Goal: Information Seeking & Learning: Learn about a topic

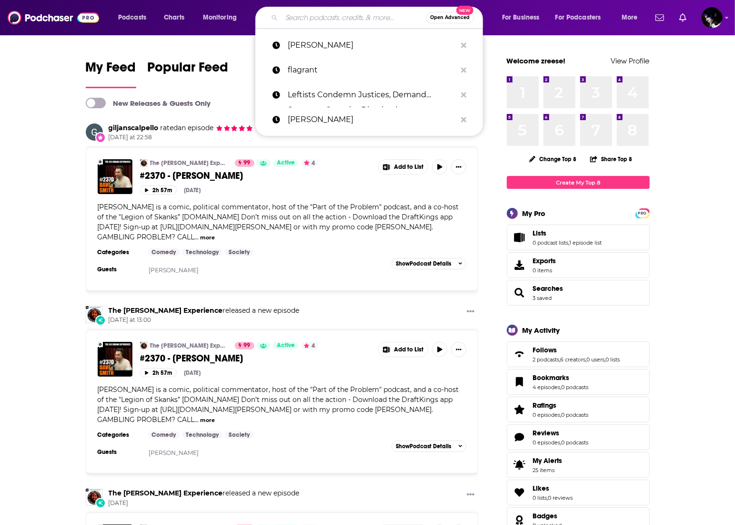
click at [304, 13] on input "Search podcasts, credits, & more..." at bounding box center [354, 17] width 144 height 15
paste input "[PERSON_NAME] Show"
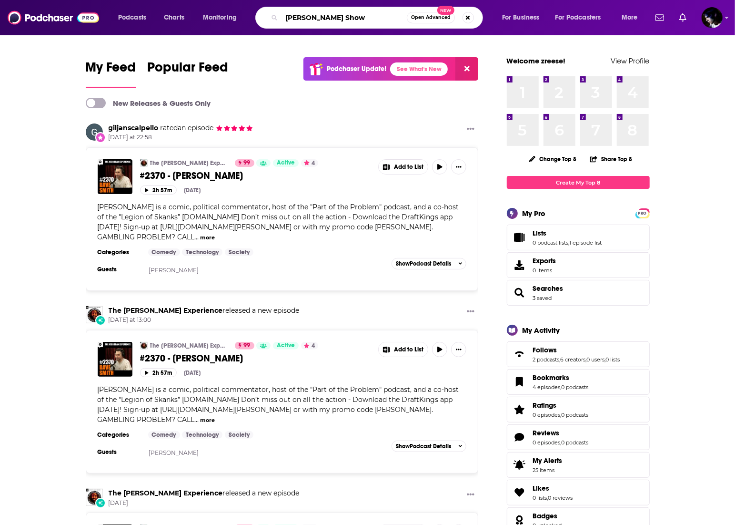
type input "[PERSON_NAME] Show"
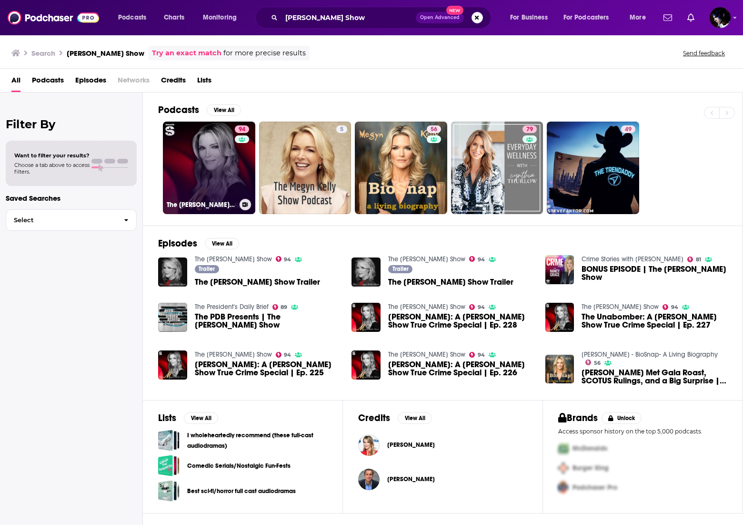
click at [212, 194] on link "94 The [PERSON_NAME] Show" at bounding box center [209, 167] width 92 height 92
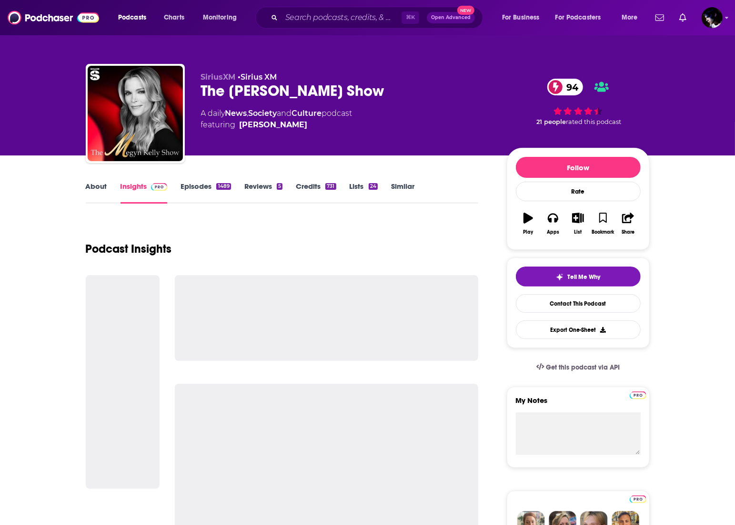
click at [198, 184] on link "Episodes 1489" at bounding box center [206, 193] width 50 height 22
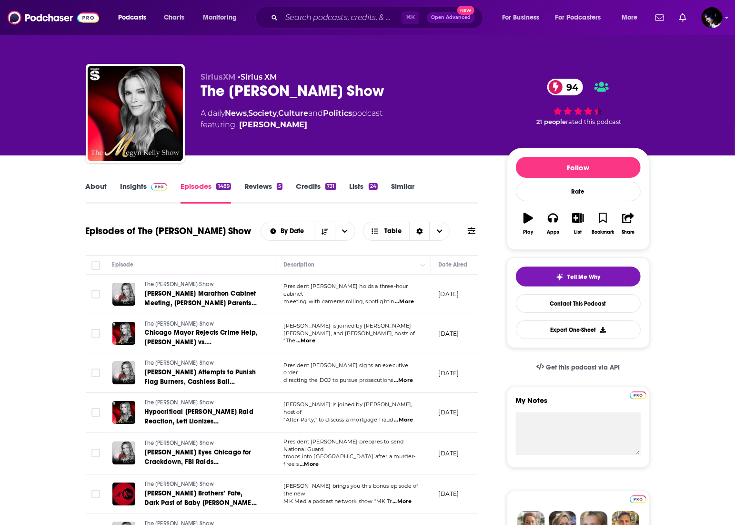
click at [469, 227] on icon at bounding box center [472, 231] width 8 height 8
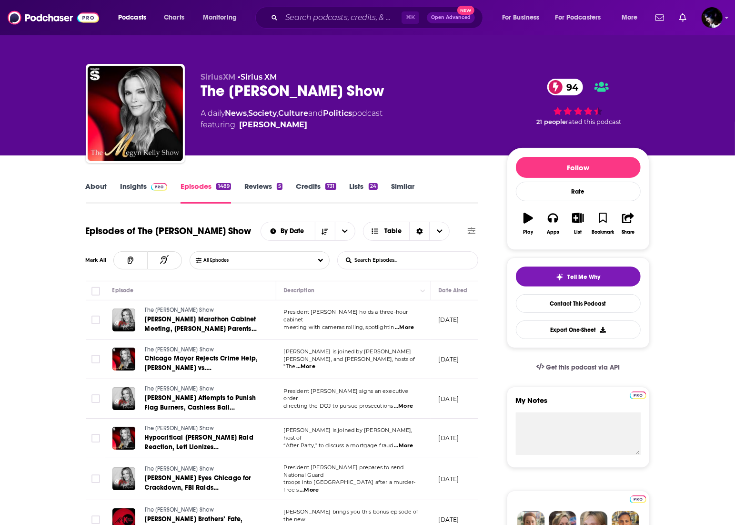
click at [428, 265] on input "List Search Input" at bounding box center [388, 260] width 100 height 17
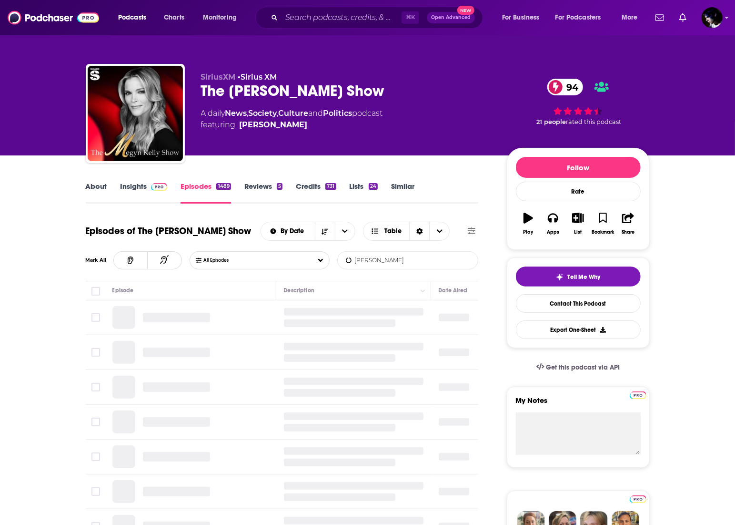
type input "[PERSON_NAME]"
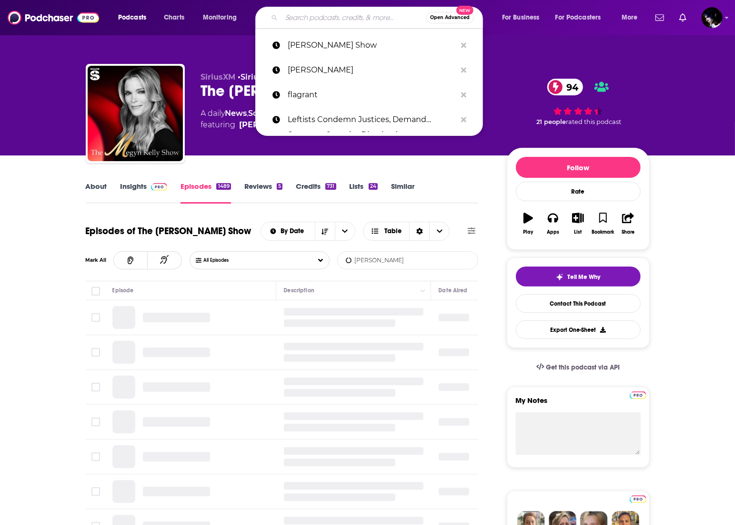
click at [364, 16] on input "Search podcasts, credits, & more..." at bounding box center [354, 17] width 144 height 15
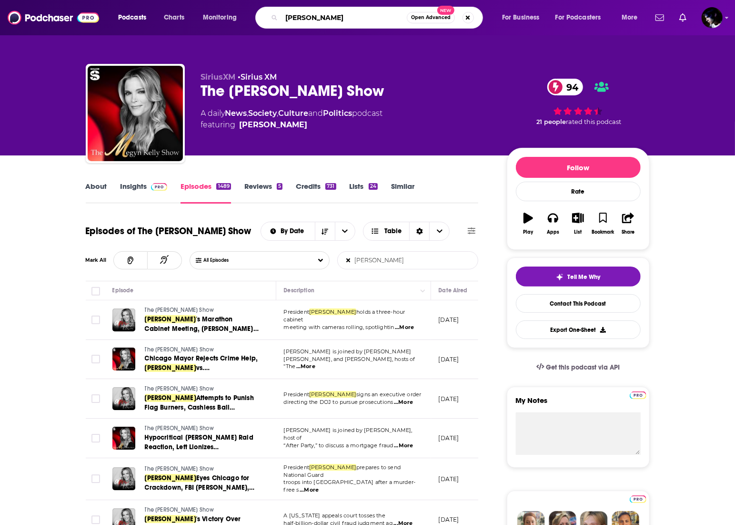
type input "donald trump"
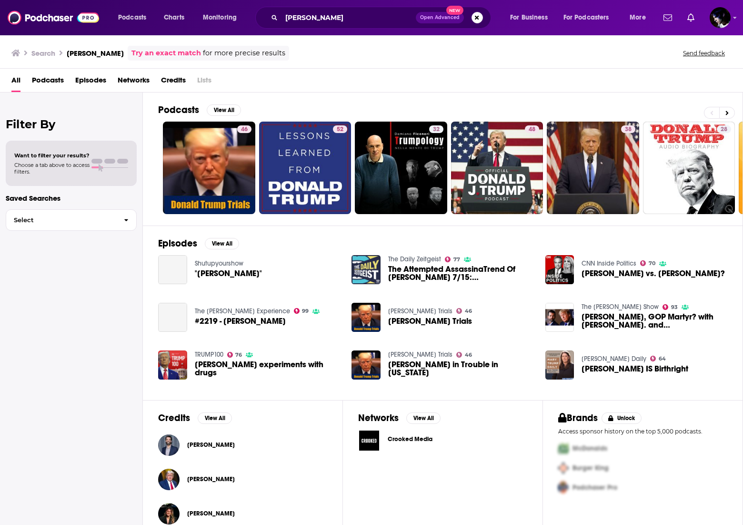
click at [188, 485] on div "[PERSON_NAME]" at bounding box center [211, 478] width 48 height 19
click at [188, 481] on span "[PERSON_NAME]" at bounding box center [211, 479] width 48 height 8
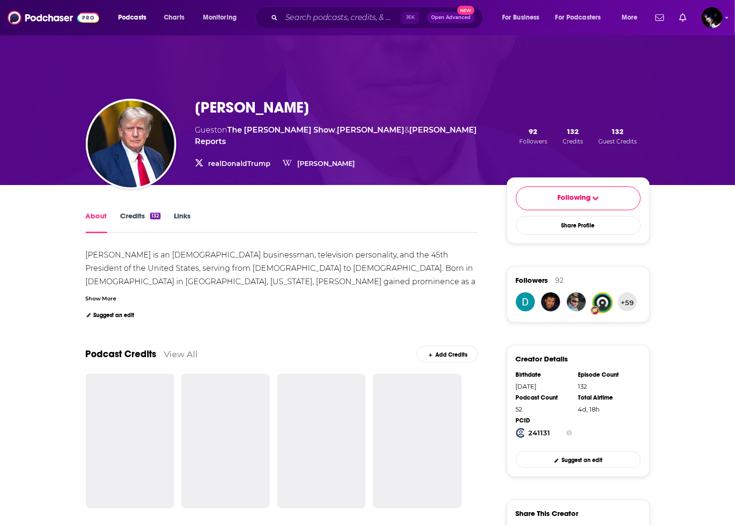
click at [135, 220] on link "Credits 132" at bounding box center [141, 222] width 40 height 22
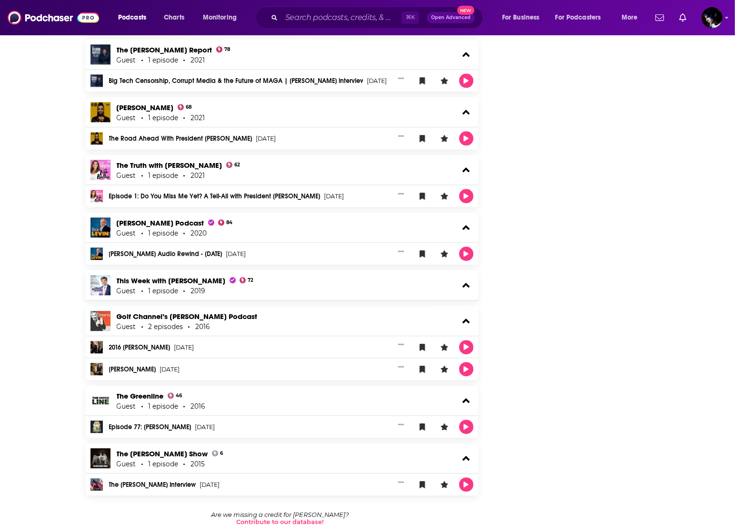
scroll to position [2858, 0]
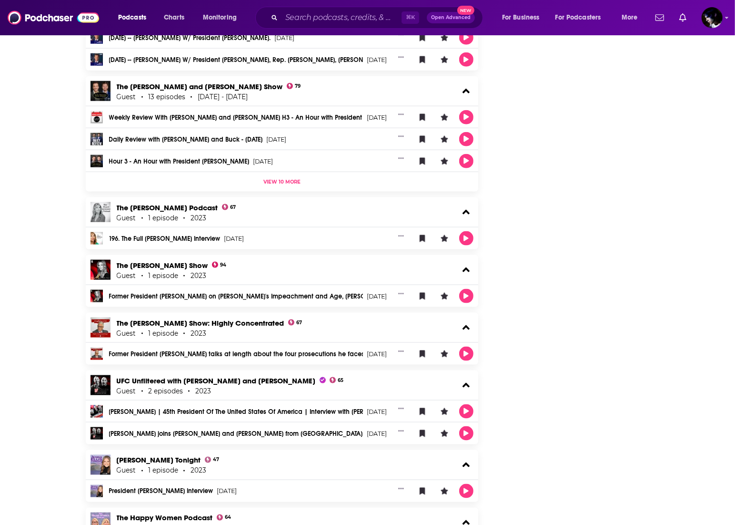
click at [171, 293] on link "Former President Donald Trump on Biden's Impeachment and Age, Fauci and COVID, …" at bounding box center [236, 296] width 254 height 7
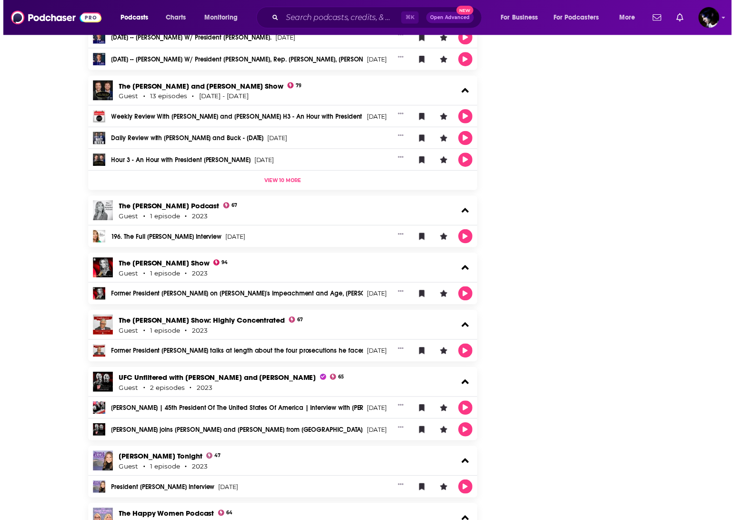
scroll to position [2871, 0]
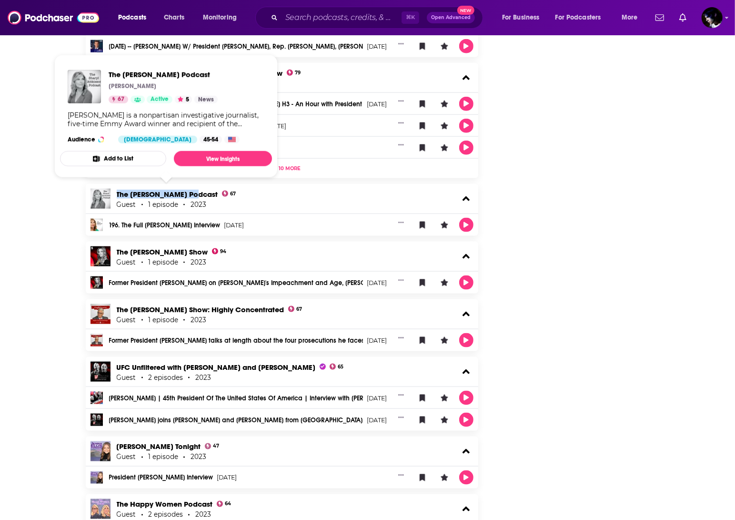
drag, startPoint x: 173, startPoint y: 181, endPoint x: 185, endPoint y: 192, distance: 15.5
click at [185, 192] on div "The Sharyl Attkisson Podcast 67 Guest 1 episode 2023" at bounding box center [282, 199] width 393 height 30
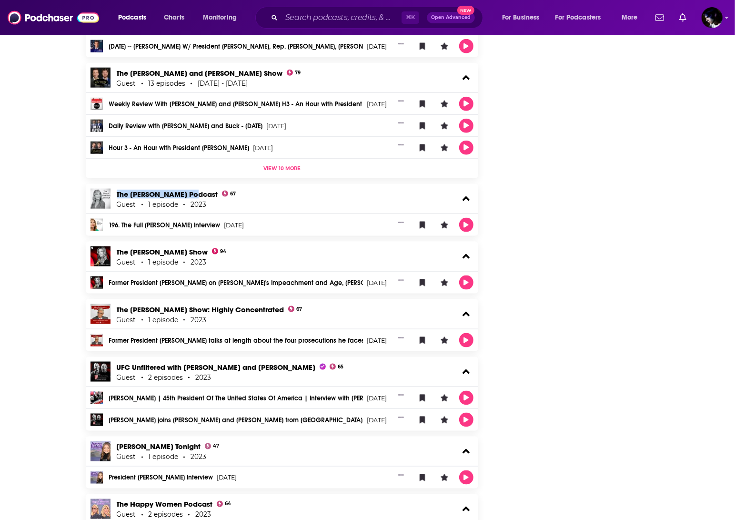
copy link "The Sharyl Attkisson"
click at [193, 222] on link "196. The Full Donald Trump Interview" at bounding box center [164, 225] width 111 height 7
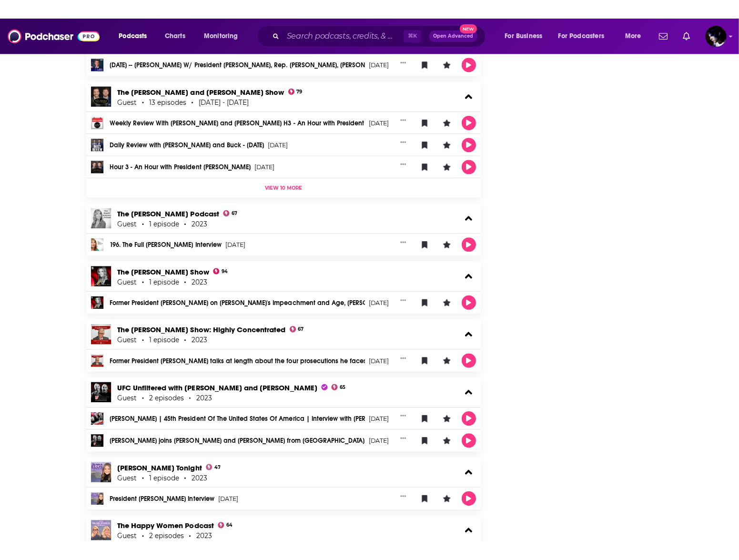
scroll to position [3114, 0]
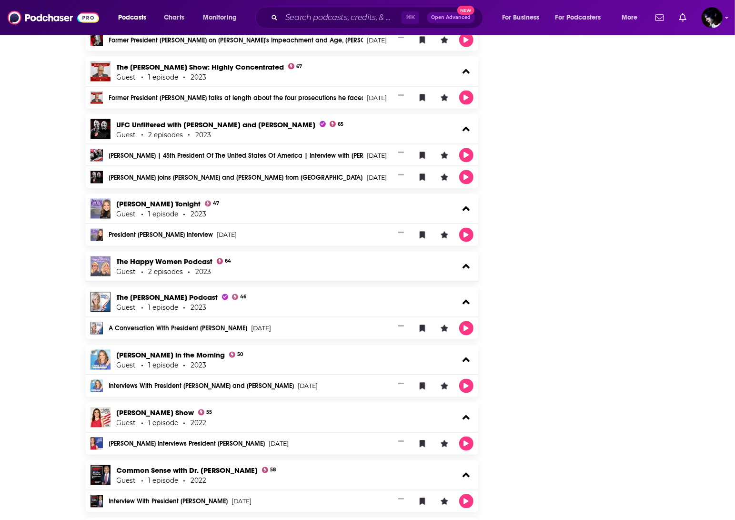
click at [299, 270] on div "The Happy Women Podcast 64 Guest 2 episodes 2023" at bounding box center [282, 267] width 393 height 30
click at [465, 266] on icon at bounding box center [466, 266] width 7 height 11
click at [466, 265] on icon at bounding box center [466, 266] width 7 height 5
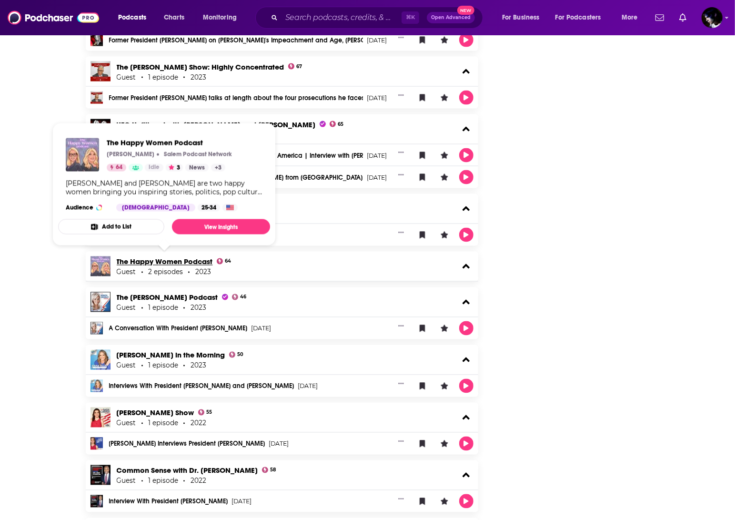
click at [161, 257] on link "The Happy Women Podcast" at bounding box center [165, 261] width 96 height 9
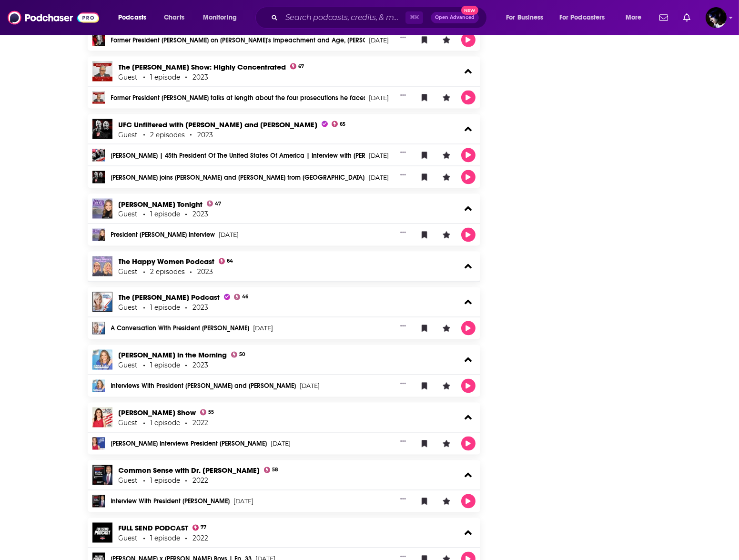
click at [182, 325] on link "A Conversation With President [PERSON_NAME]" at bounding box center [180, 328] width 139 height 7
click at [177, 152] on link "Donald Trump | 45th President Of The United States Of America | Interview with …" at bounding box center [238, 155] width 254 height 7
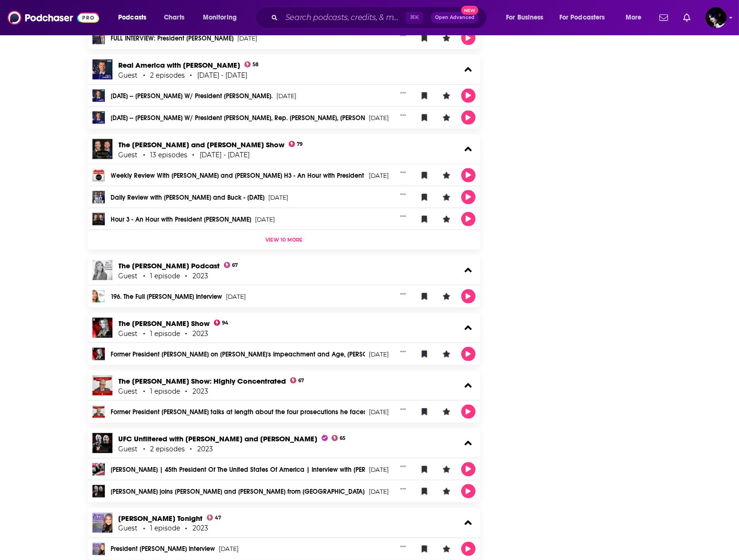
scroll to position [2734, 0]
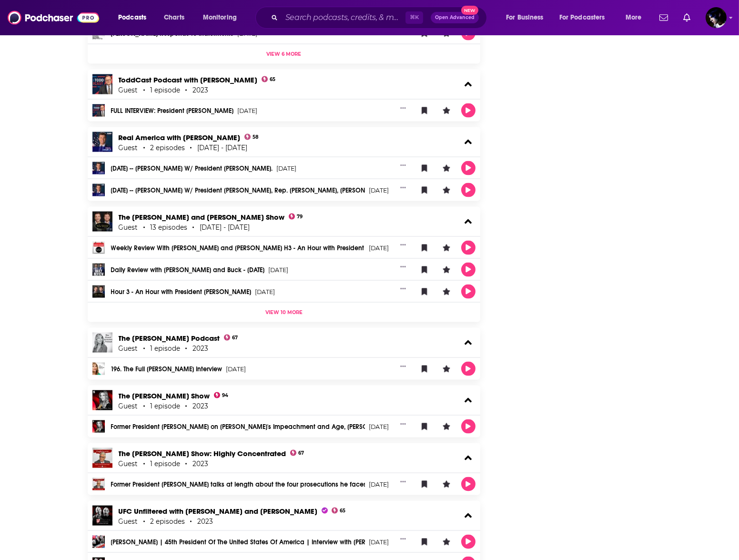
scroll to position [2525, 0]
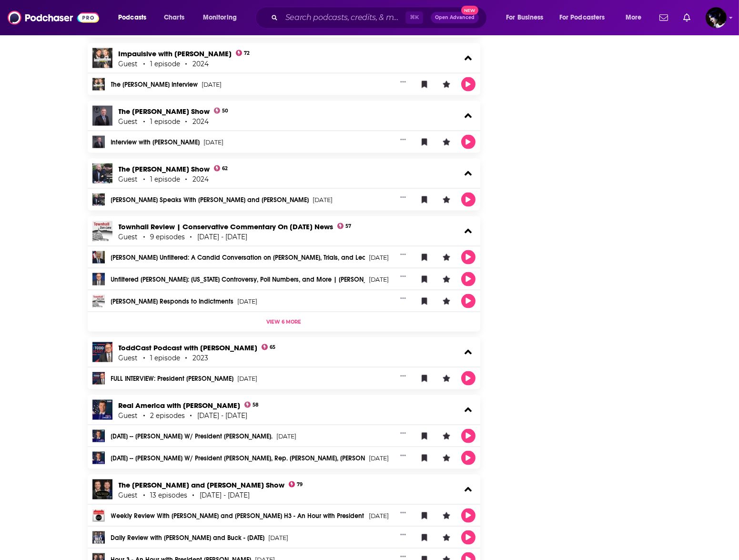
scroll to position [2131, 0]
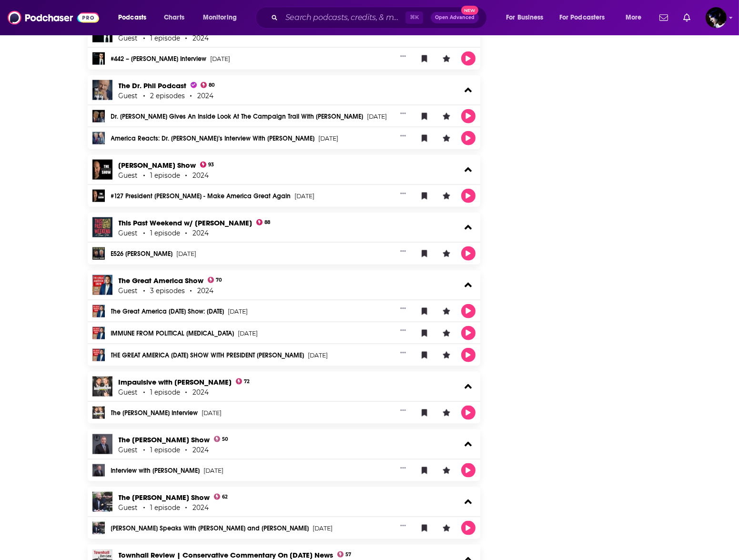
click at [596, 233] on div "Following Share Profile Followers 92 +59 Creator Details Birthdate Jun 14th, 19…" at bounding box center [580, 41] width 143 height 3990
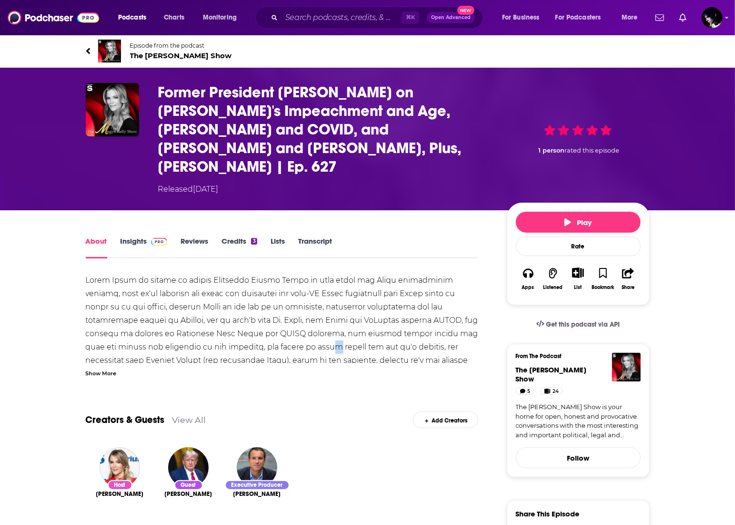
click at [263, 324] on div "Follow The Megyn Kelly Show on all social platforms: YouTube: https://www.youtu…" at bounding box center [282, 480] width 393 height 414
drag, startPoint x: 96, startPoint y: 351, endPoint x: 113, endPoint y: 359, distance: 19.4
click at [96, 368] on div "Show More" at bounding box center [101, 372] width 31 height 9
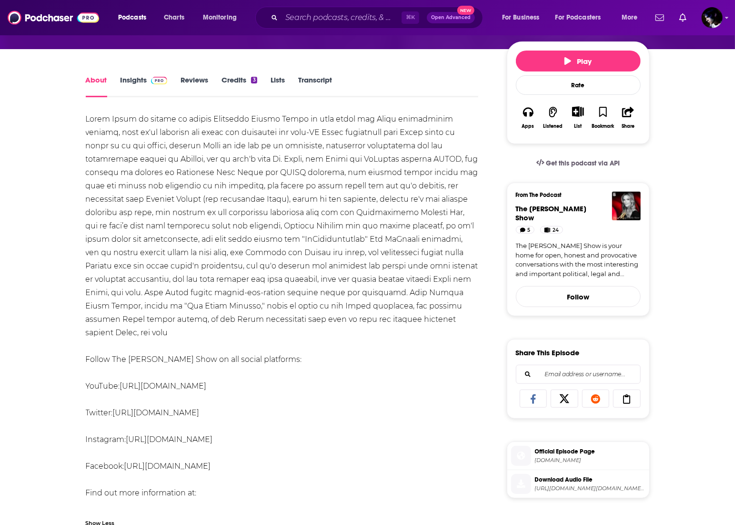
scroll to position [293, 0]
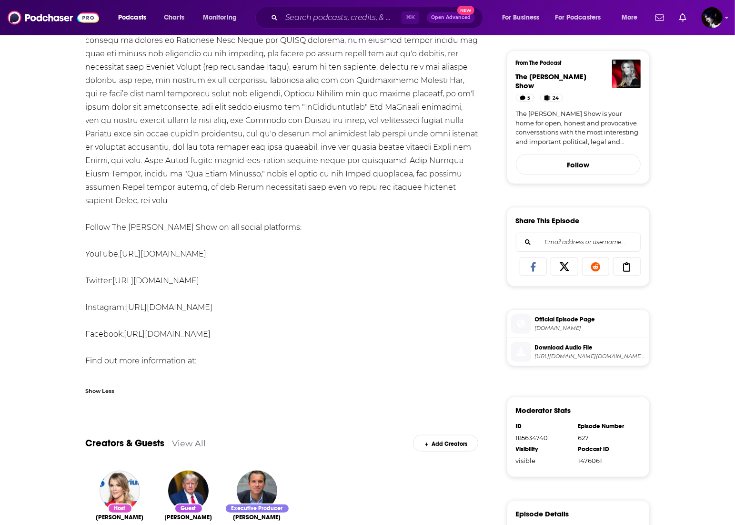
click at [597, 353] on span "https://dts.podtrac.com/redirect.mp3/tracking.swap.fm/track/0bDcdoop59bdTYSfajQ…" at bounding box center [590, 356] width 111 height 7
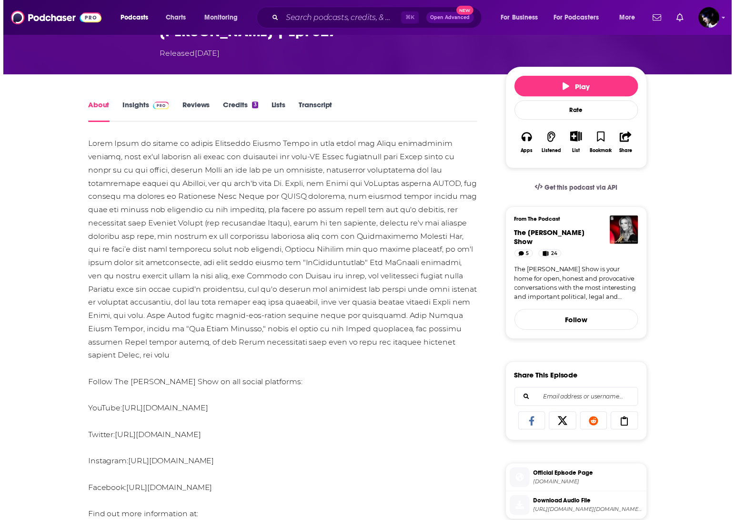
scroll to position [0, 0]
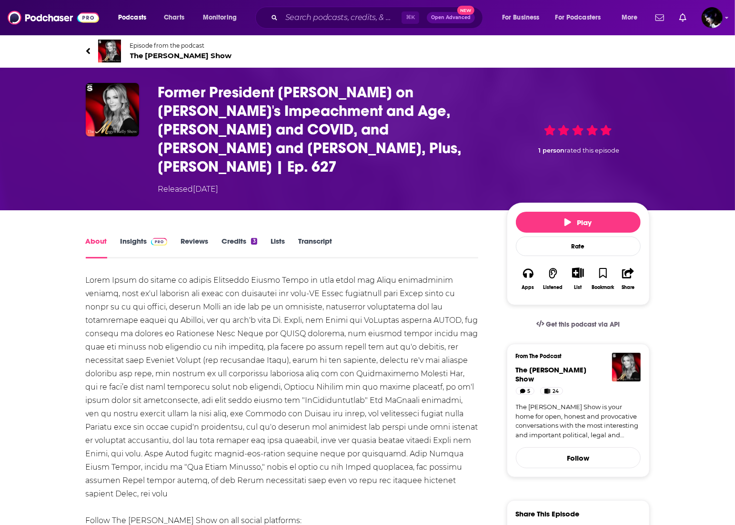
drag, startPoint x: 341, startPoint y: 170, endPoint x: 233, endPoint y: 172, distance: 107.2
click at [233, 183] on div "Released Thursday, 14th September 2023" at bounding box center [325, 188] width 334 height 11
copy div "14th September 2023"
click at [393, 293] on div "Follow The Megyn Kelly Show on all social platforms: YouTube: https://www.youtu…" at bounding box center [282, 480] width 393 height 414
drag, startPoint x: 83, startPoint y: 255, endPoint x: 130, endPoint y: 263, distance: 47.3
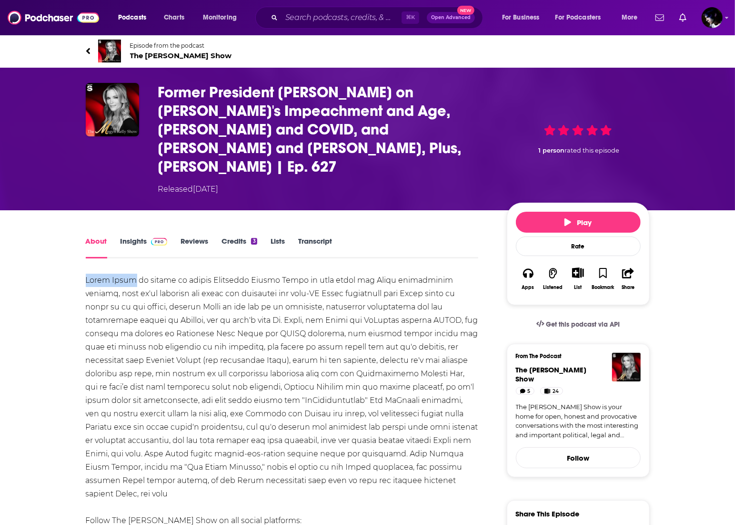
copy div "[PERSON_NAME]"
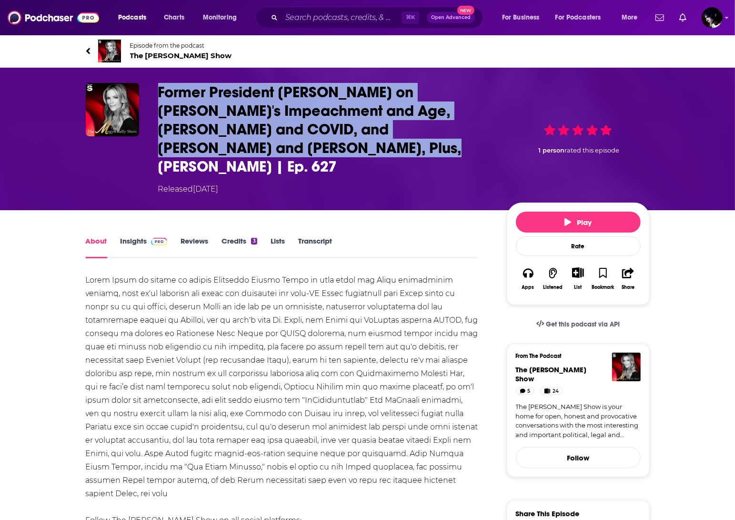
drag, startPoint x: 159, startPoint y: 87, endPoint x: 263, endPoint y: 154, distance: 124.1
click at [263, 154] on h1 "Former President [PERSON_NAME] on [PERSON_NAME]'s Impeachment and Age, [PERSON_…" at bounding box center [325, 129] width 334 height 93
copy h1 "Former President [PERSON_NAME] on [PERSON_NAME]'s Impeachment and Age, [PERSON_…"
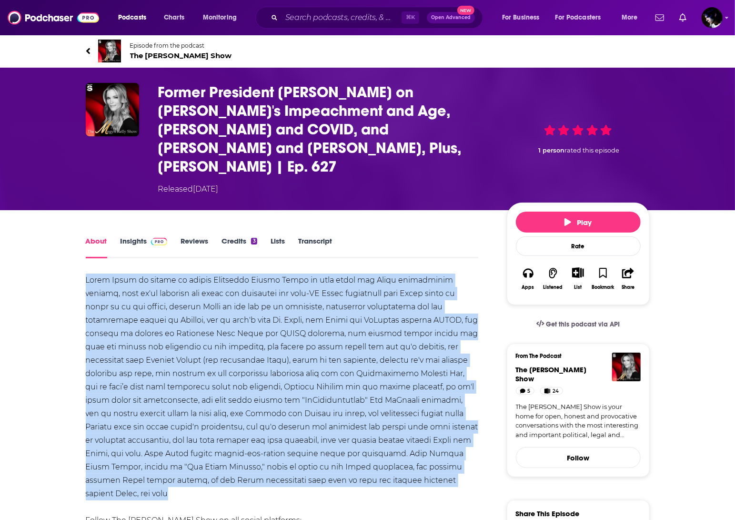
drag, startPoint x: 475, startPoint y: 464, endPoint x: -14, endPoint y: 265, distance: 528.4
click at [0, 265] on html "Podcasts Charts Monitoring ⌘ K Open Advanced New For Business For Podcasters Mo…" at bounding box center [367, 260] width 735 height 520
copy div "Megyn Kelly is joined by former President Donald Trump to talk about the Biden …"
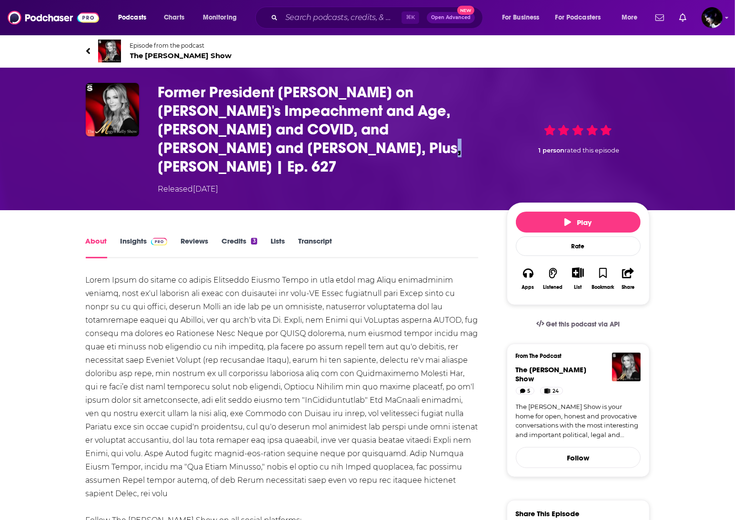
drag, startPoint x: 212, startPoint y: 144, endPoint x: 217, endPoint y: 151, distance: 8.9
click at [217, 151] on h1 "Former President Donald Trump on Biden's Impeachment and Age, Fauci and COVID, …" at bounding box center [325, 129] width 334 height 93
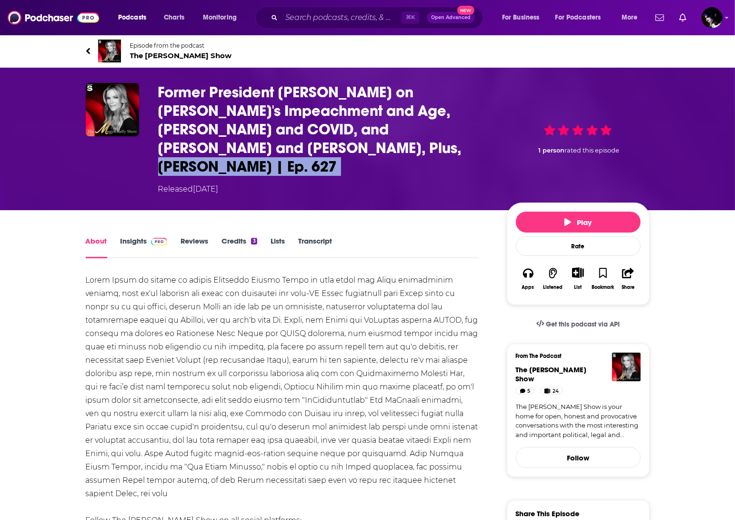
click at [217, 151] on h1 "Former President Donald Trump on Biden's Impeachment and Age, Fauci and COVID, …" at bounding box center [325, 129] width 334 height 93
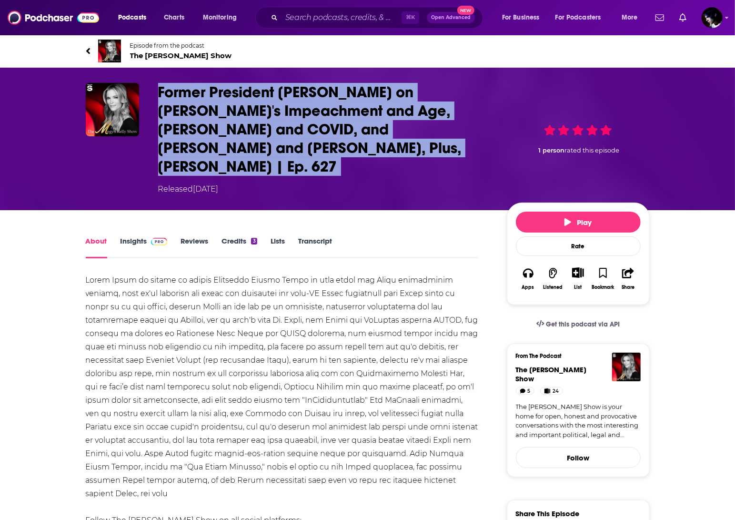
click at [217, 151] on h1 "Former President Donald Trump on Biden's Impeachment and Age, Fauci and COVID, …" at bounding box center [325, 129] width 334 height 93
click at [207, 153] on h1 "Former President Donald Trump on Biden's Impeachment and Age, Fauci and COVID, …" at bounding box center [325, 129] width 334 height 93
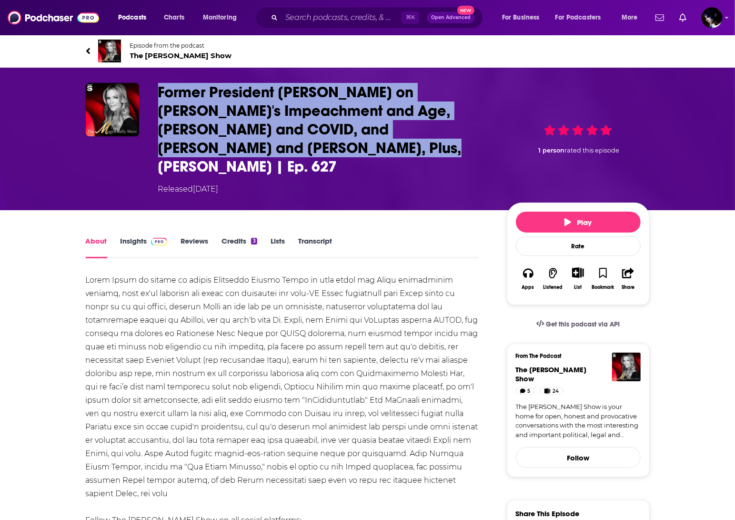
drag, startPoint x: 254, startPoint y: 151, endPoint x: 139, endPoint y: 103, distance: 124.3
click at [139, 101] on div "Former President Donald Trump on Biden's Impeachment and Age, Fauci and COVID, …" at bounding box center [368, 139] width 564 height 112
copy div "Former President Donald Trump on Biden's Impeachment and Age, Fauci and COVID, …"
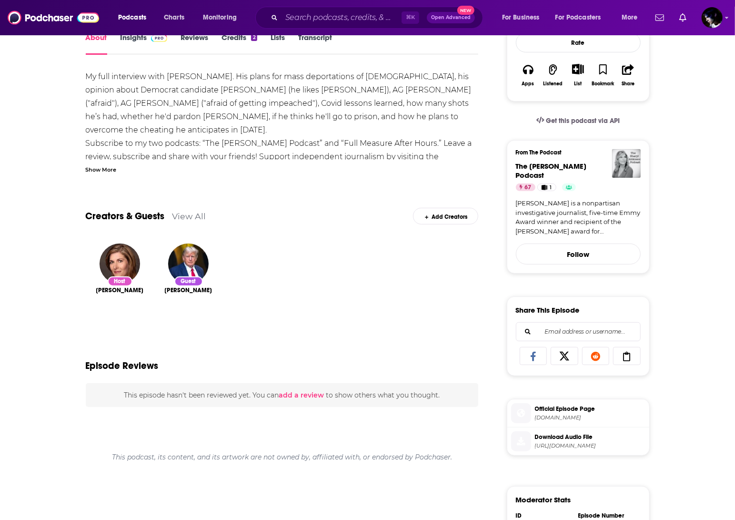
scroll to position [282, 0]
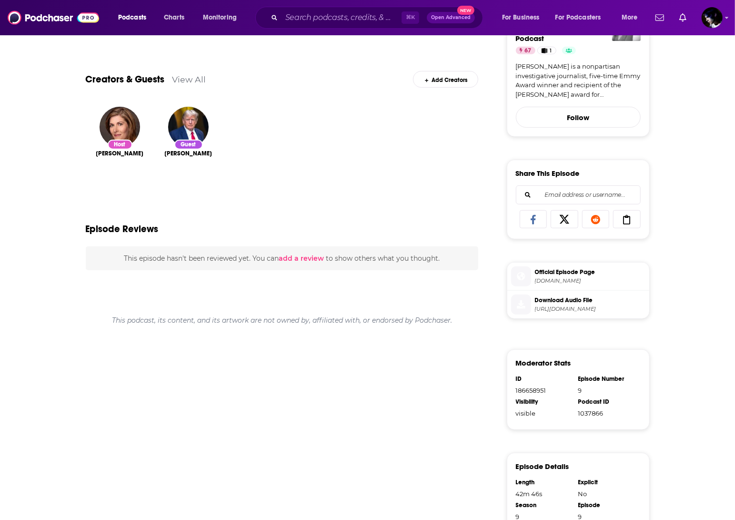
click at [550, 313] on span "https://traffic.megaphone.fm/APO1407769348.mp3" at bounding box center [590, 308] width 111 height 7
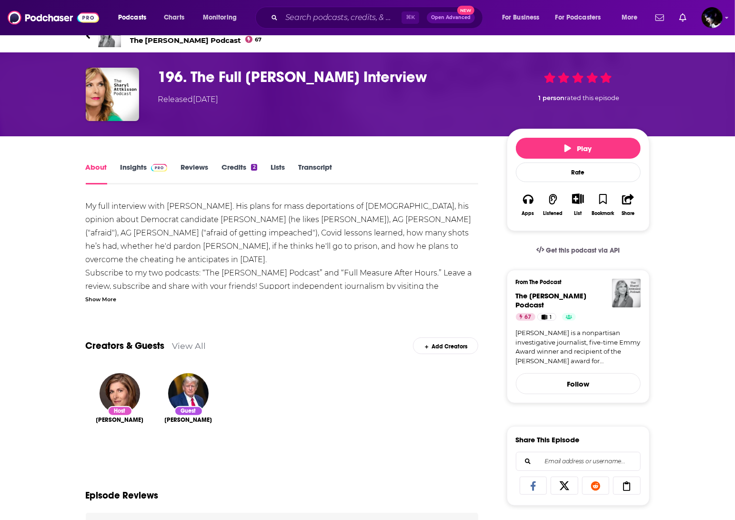
scroll to position [21, 0]
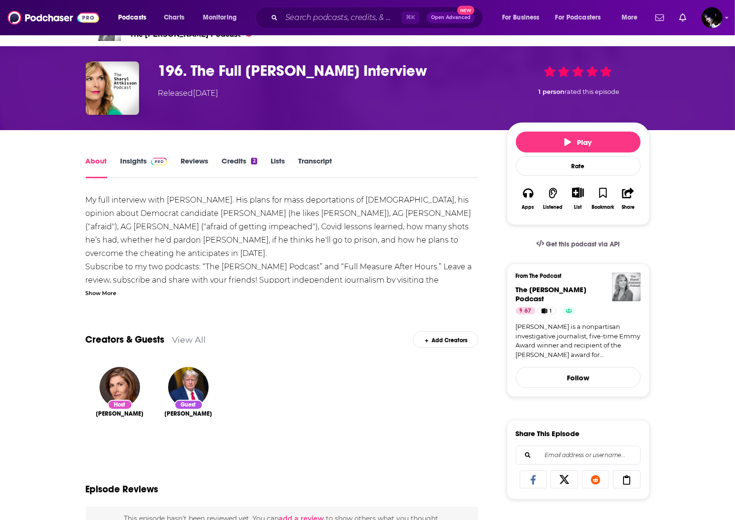
click at [327, 276] on div "My full interview with Donald Trump. His plans for mass deportations of illegal…" at bounding box center [282, 273] width 393 height 160
click at [169, 282] on div "My full interview with Donald Trump. His plans for mass deportations of illegal…" at bounding box center [282, 273] width 393 height 160
click at [234, 224] on div "My full interview with Donald Trump. His plans for mass deportations of illegal…" at bounding box center [282, 273] width 393 height 160
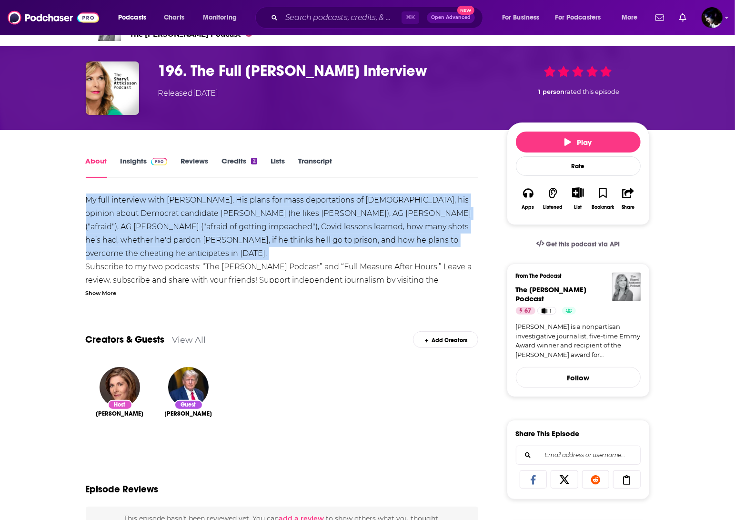
click at [234, 224] on div "My full interview with Donald Trump. His plans for mass deportations of illegal…" at bounding box center [282, 273] width 393 height 160
copy div "My full interview with Donald Trump. His plans for mass deportations of illegal…"
drag, startPoint x: 513, startPoint y: 288, endPoint x: 553, endPoint y: 298, distance: 40.8
click at [553, 298] on div "From The Podcast The Sharyl Attkisson Podcast 67 1 Sharyl Attkisson is a nonpar…" at bounding box center [578, 329] width 143 height 133
copy span "The [PERSON_NAME] Podcast"
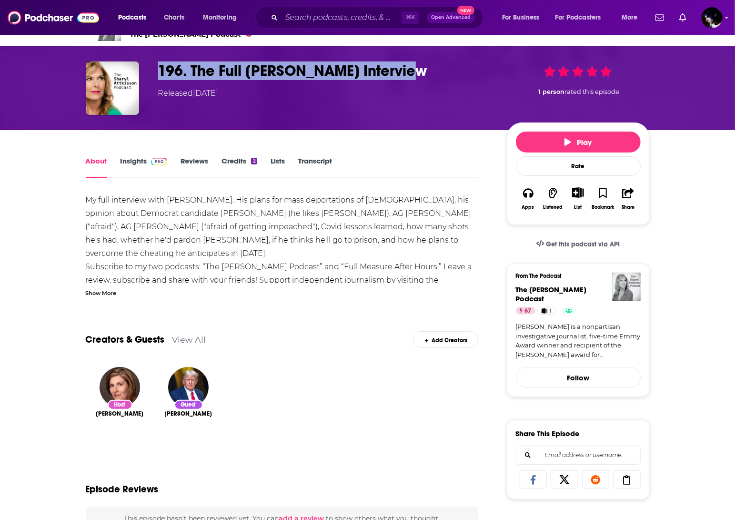
drag, startPoint x: 413, startPoint y: 69, endPoint x: 119, endPoint y: 73, distance: 294.5
click at [119, 73] on div "196. The Full Donald Trump Interview Released Sunday, 24th September 2023 1 per…" at bounding box center [368, 87] width 564 height 53
copy div "196. The Full [PERSON_NAME] Interview"
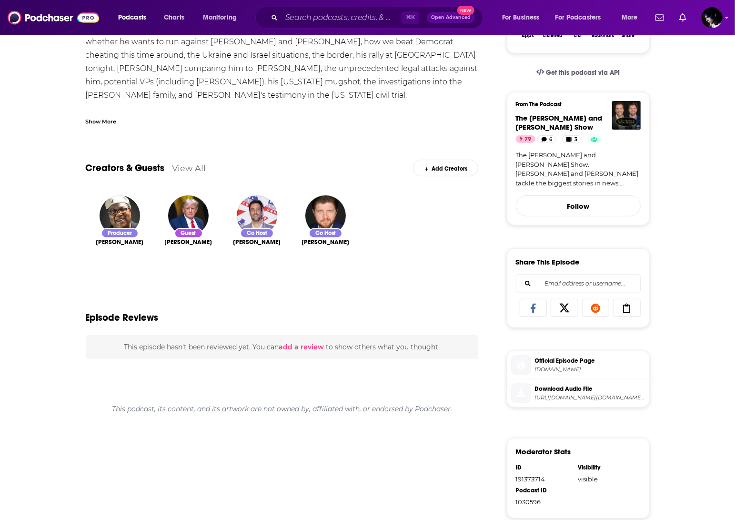
scroll to position [324, 0]
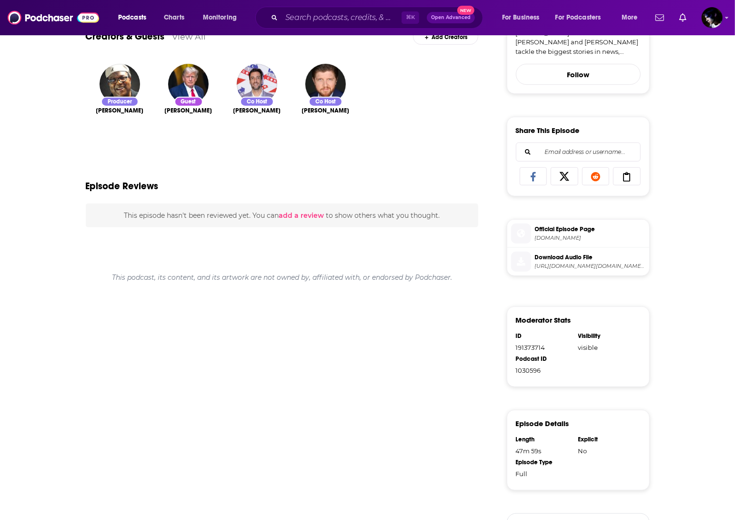
click at [597, 262] on span "Download Audio File" at bounding box center [590, 257] width 111 height 9
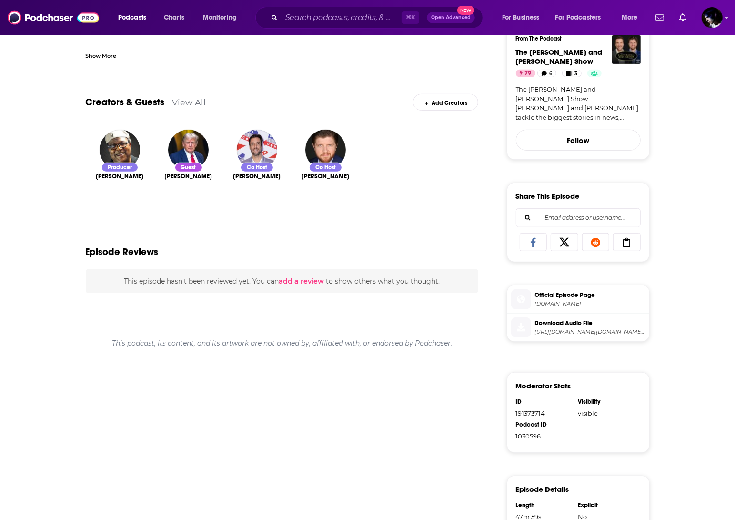
scroll to position [0, 0]
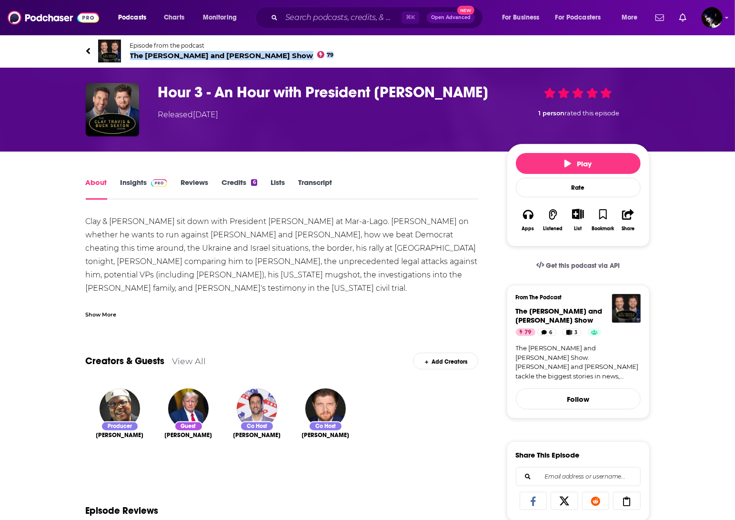
drag, startPoint x: 267, startPoint y: 61, endPoint x: 126, endPoint y: 56, distance: 141.1
click at [126, 56] on div "Episode from the podcast The Clay Travis and Buck Sexton Show 79 Next Episode" at bounding box center [368, 51] width 564 height 38
copy span "The Clay Travis and Buck Sexton Show 79"
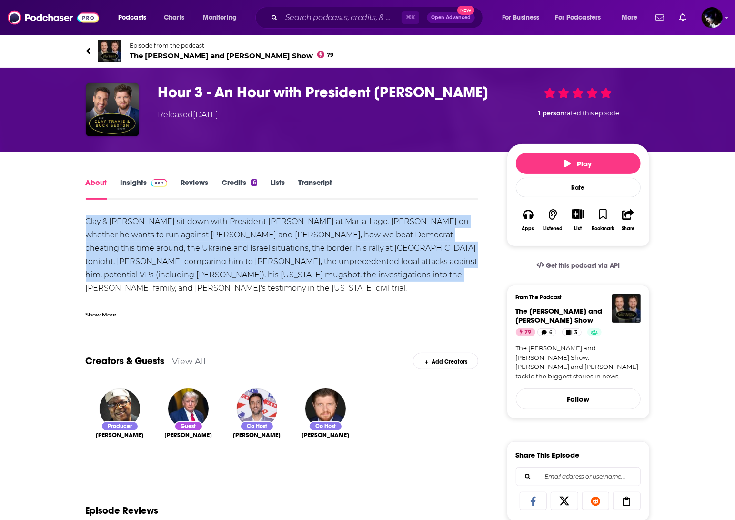
drag, startPoint x: 70, startPoint y: 214, endPoint x: 359, endPoint y: 274, distance: 295.5
copy div "Clay & Buck sit down with President Trump at Mar-a-Lago. Trump on whether he wa…"
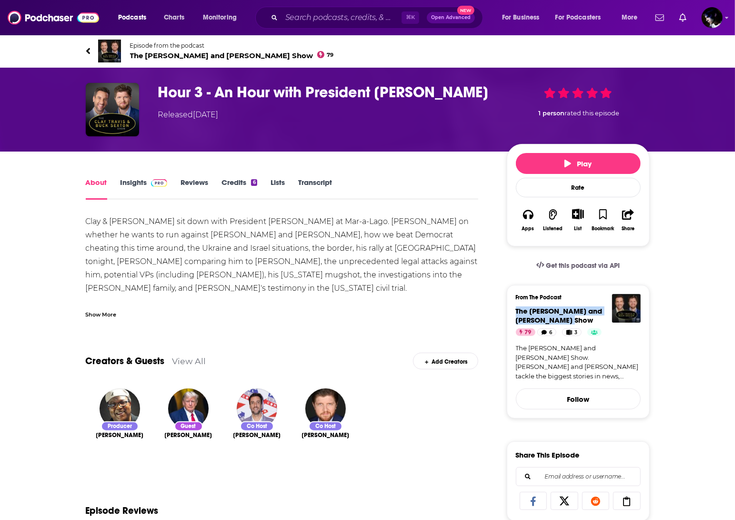
drag, startPoint x: 510, startPoint y: 310, endPoint x: 564, endPoint y: 324, distance: 55.7
click at [564, 324] on div "From The Podcast The Clay Travis and Buck Sexton Show 79 6 3 The Clay Travis an…" at bounding box center [578, 351] width 143 height 133
copy span "The [PERSON_NAME] and [PERSON_NAME] Show"
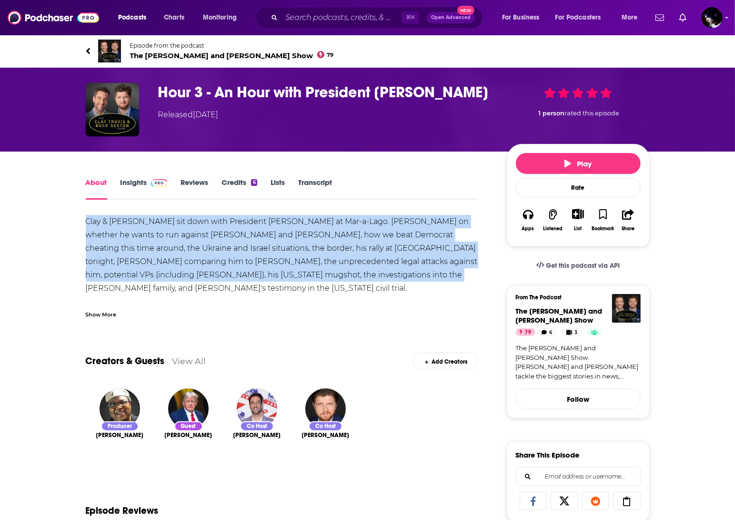
drag, startPoint x: 339, startPoint y: 272, endPoint x: 66, endPoint y: 221, distance: 277.7
click at [66, 221] on div "About Insights Reviews Credits 6 Lists Transcript Clay & Buck sit down with Pre…" at bounding box center [368, 530] width 610 height 756
copy div "Clay & Buck sit down with President Trump at Mar-a-Lago. Trump on whether he wa…"
click at [272, 82] on div "Hour 3 - An Hour with President Trump Released Wednesday, 8th November 2023 1 p…" at bounding box center [368, 110] width 610 height 84
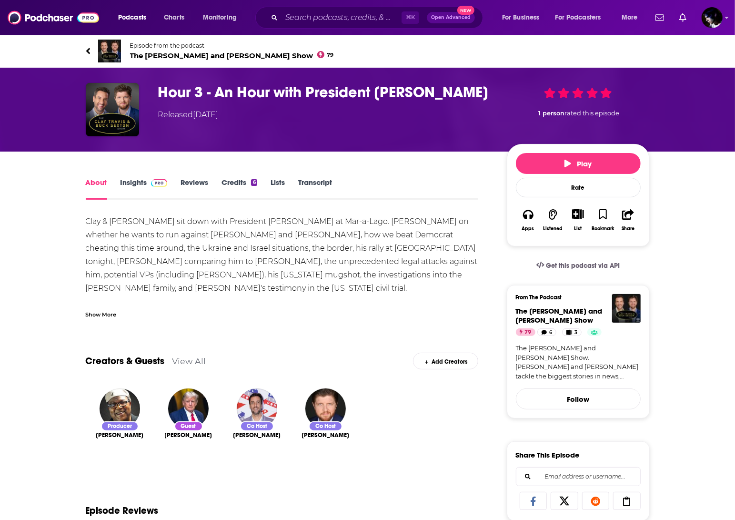
click at [263, 93] on h1 "Hour 3 - An Hour with President [PERSON_NAME]" at bounding box center [325, 92] width 334 height 19
click at [263, 93] on h1 "Hour 3 - An Hour with President Trump" at bounding box center [325, 92] width 334 height 19
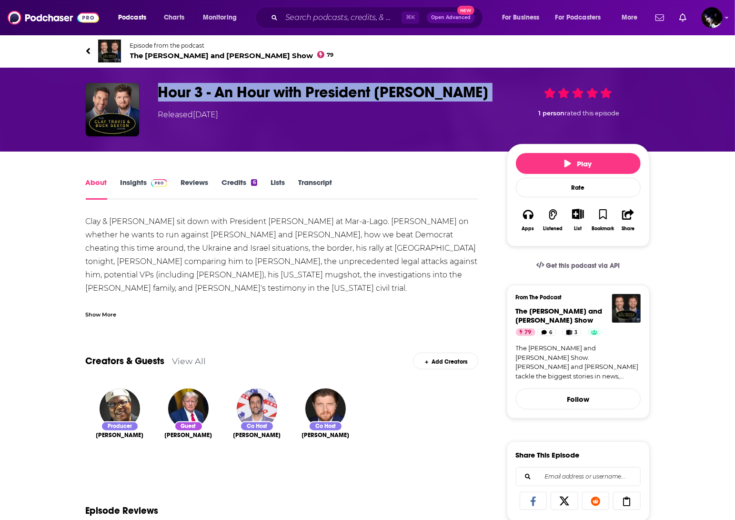
click at [263, 93] on h1 "Hour 3 - An Hour with President Trump" at bounding box center [325, 92] width 334 height 19
copy h1 "Hour 3 - An Hour with President Trump"
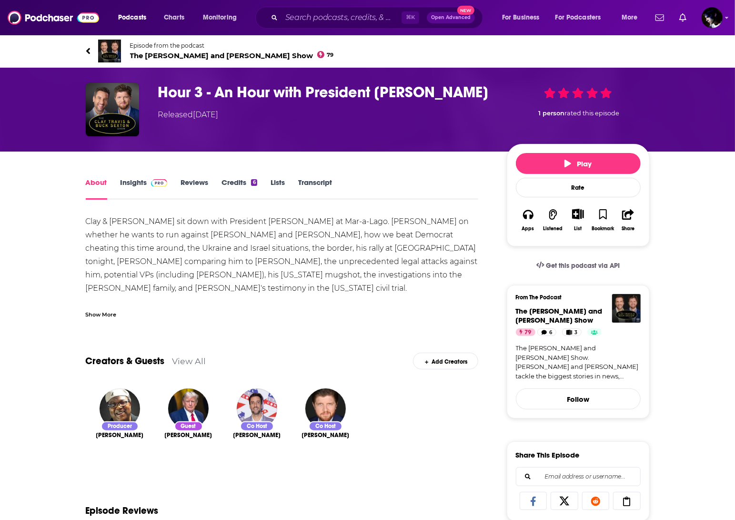
click at [100, 311] on div "Show More" at bounding box center [101, 313] width 31 height 9
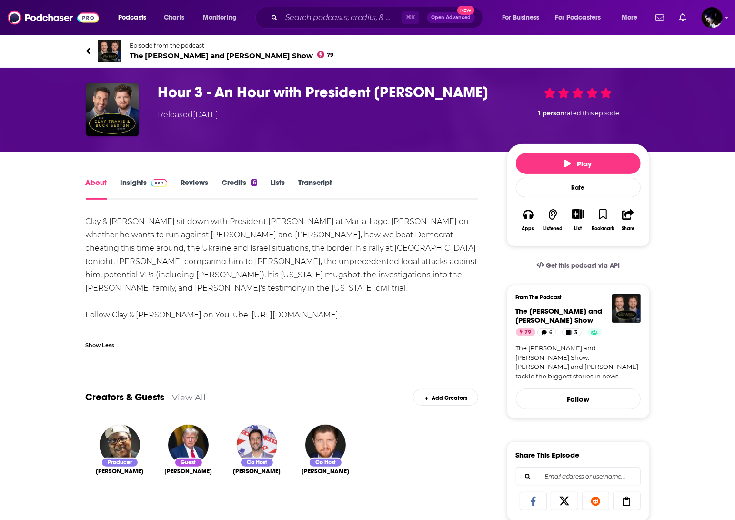
click at [243, 310] on link "Follow Clay & Buck on YouTube: https://www.you…" at bounding box center [215, 314] width 258 height 9
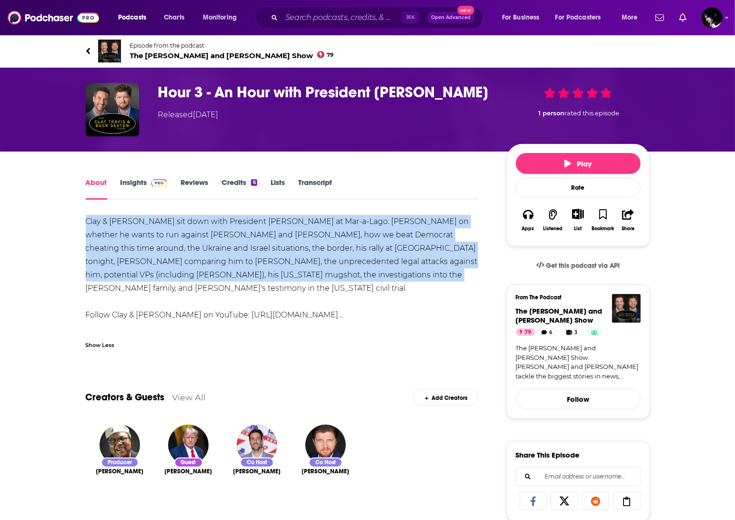
drag, startPoint x: 344, startPoint y: 273, endPoint x: 152, endPoint y: 234, distance: 196.4
click at [67, 215] on div "About Insights Reviews Credits 6 Lists Transcript Clay & Buck sit down with Pre…" at bounding box center [368, 530] width 610 height 756
copy div "Clay & Buck sit down with President Trump at Mar-a-Lago. Trump on whether he wa…"
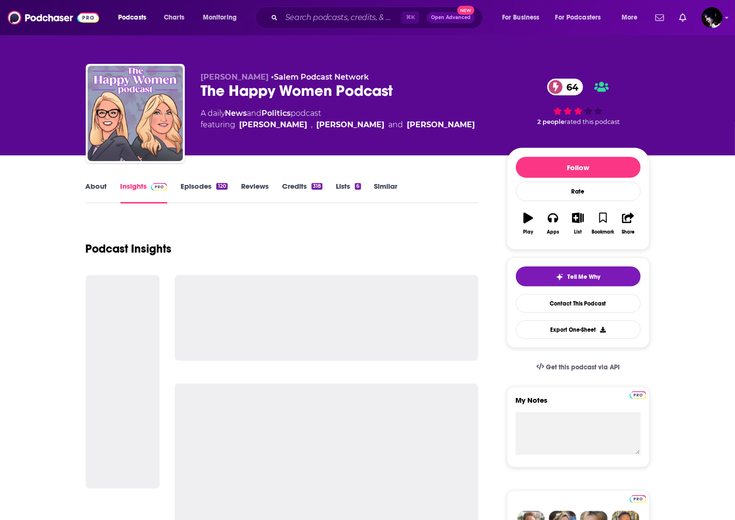
click at [185, 182] on link "Episodes 120" at bounding box center [204, 193] width 47 height 22
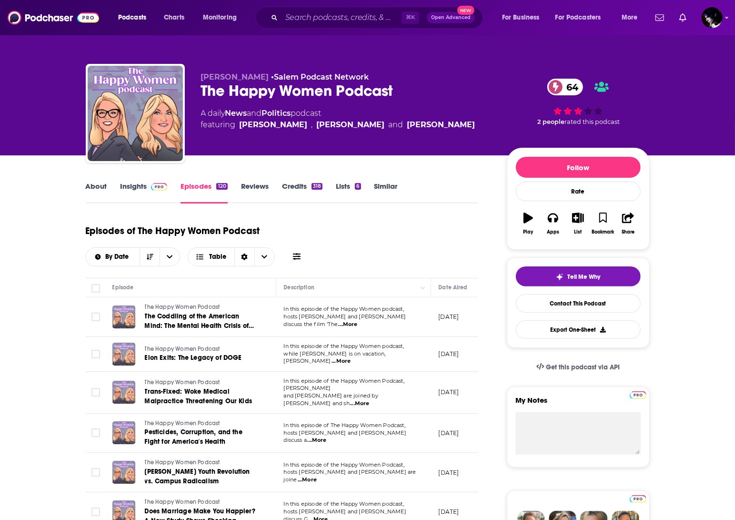
click at [300, 258] on icon at bounding box center [297, 256] width 8 height 7
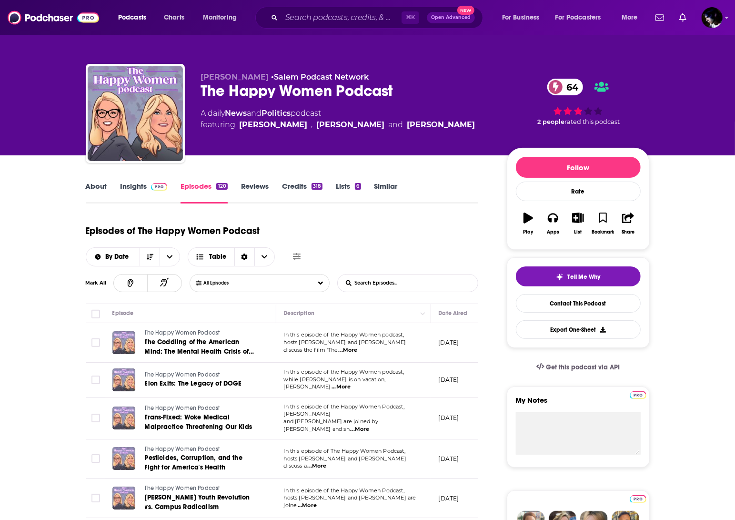
click at [374, 281] on input "List Search Input" at bounding box center [388, 282] width 100 height 17
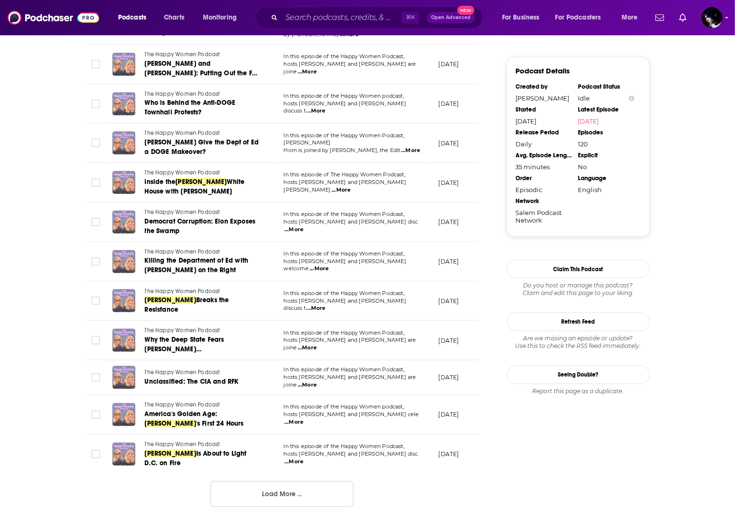
scroll to position [910, 0]
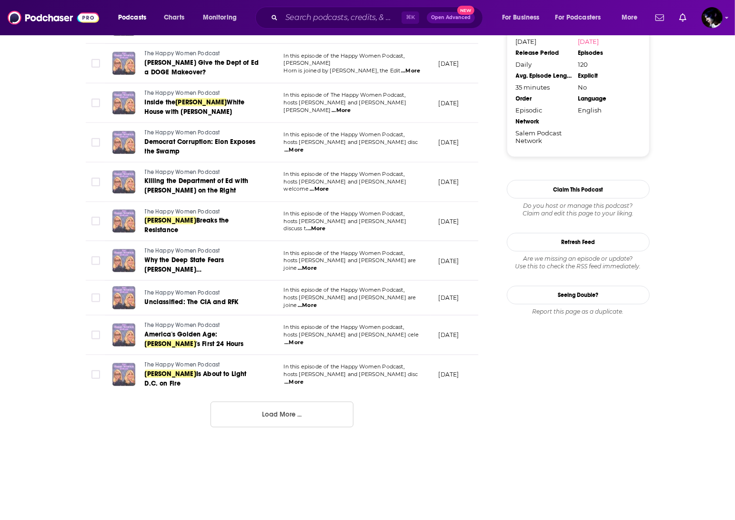
type input "trump"
click at [283, 402] on button "Load More ..." at bounding box center [282, 415] width 143 height 26
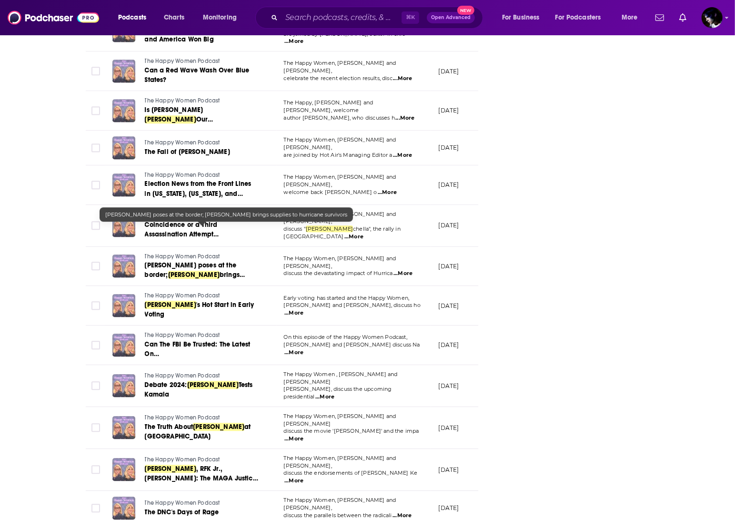
scroll to position [1777, 0]
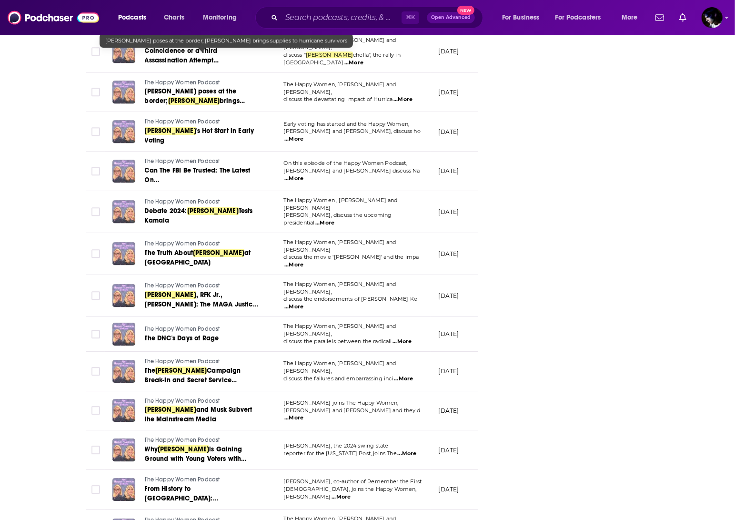
scroll to position [2044, 0]
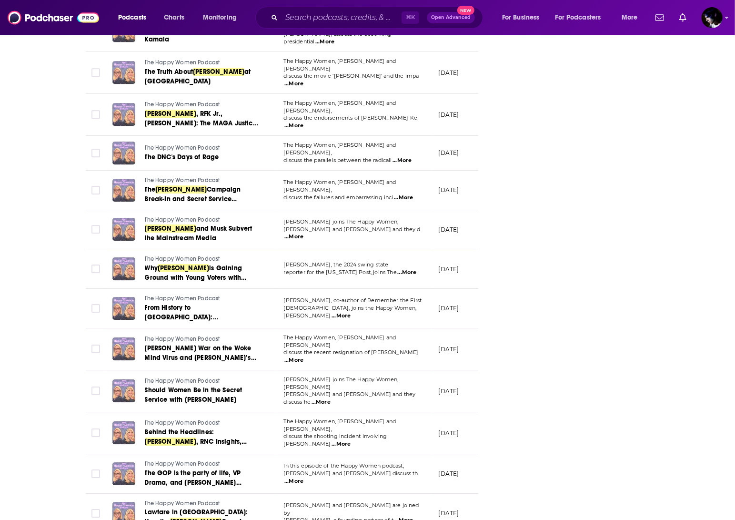
drag, startPoint x: 629, startPoint y: 402, endPoint x: 625, endPoint y: 400, distance: 5.1
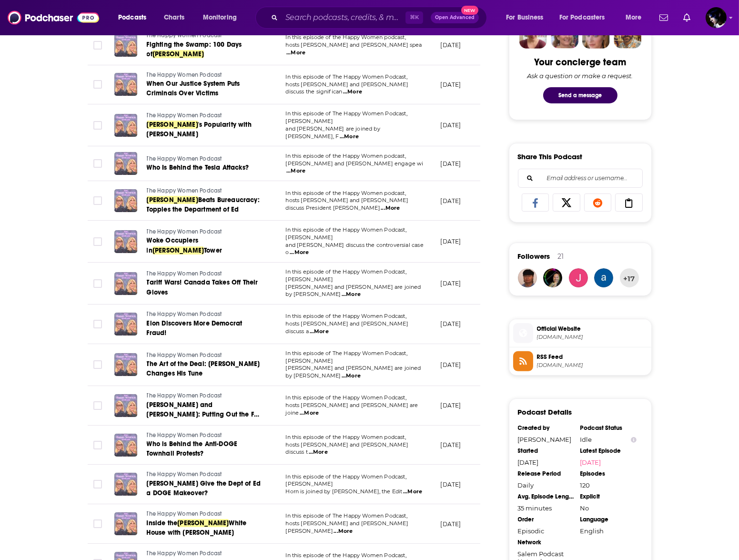
scroll to position [0, 0]
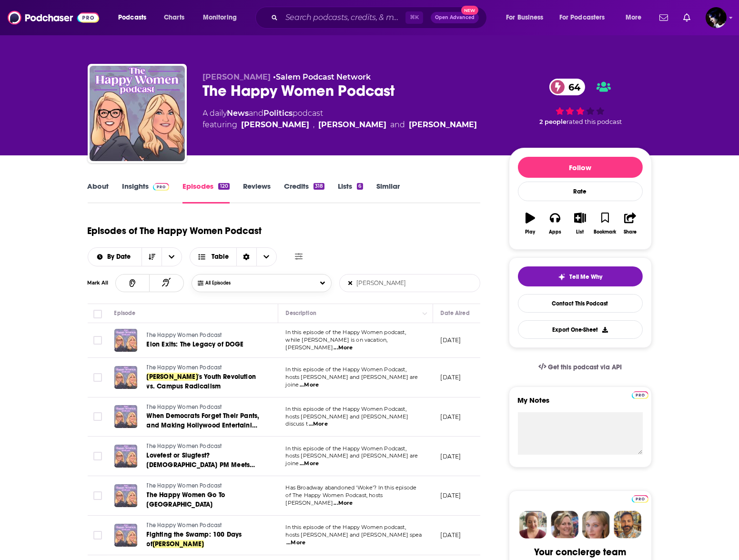
click at [248, 284] on span "All Episodes" at bounding box center [227, 283] width 44 height 6
click at [265, 258] on icon "Choose View" at bounding box center [266, 256] width 6 height 7
click at [358, 232] on div "Episodes of The Happy Women Podcast By Date Table Card Table" at bounding box center [284, 243] width 393 height 48
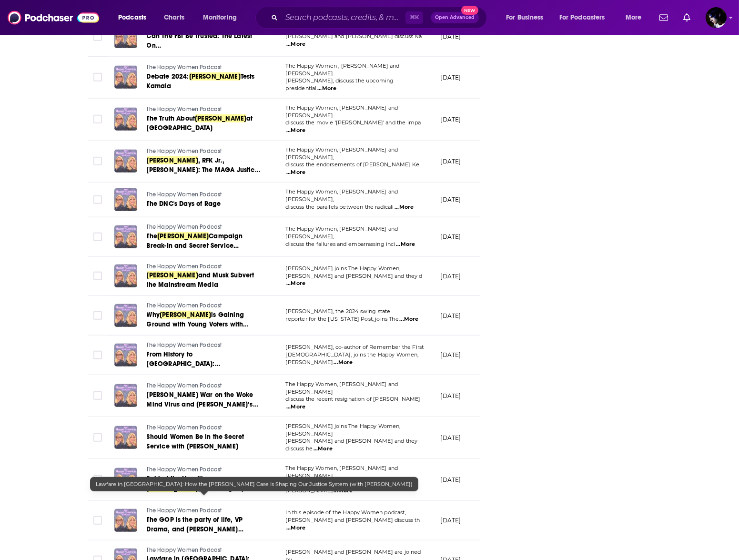
scroll to position [2004, 0]
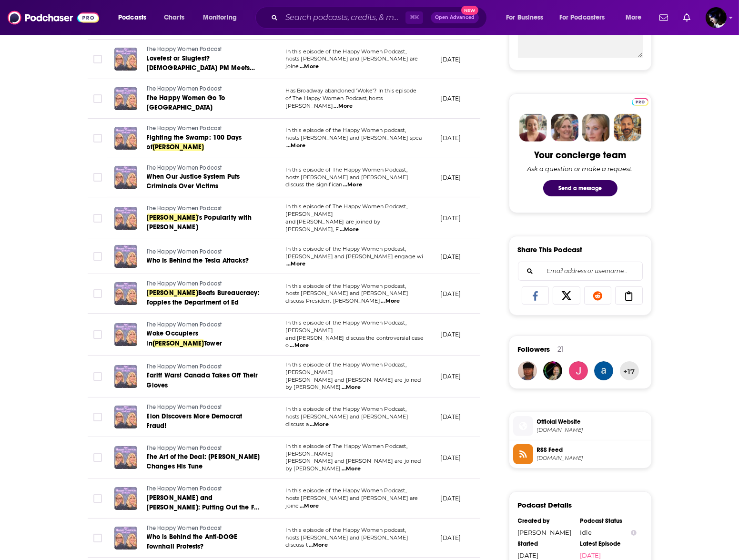
scroll to position [202, 0]
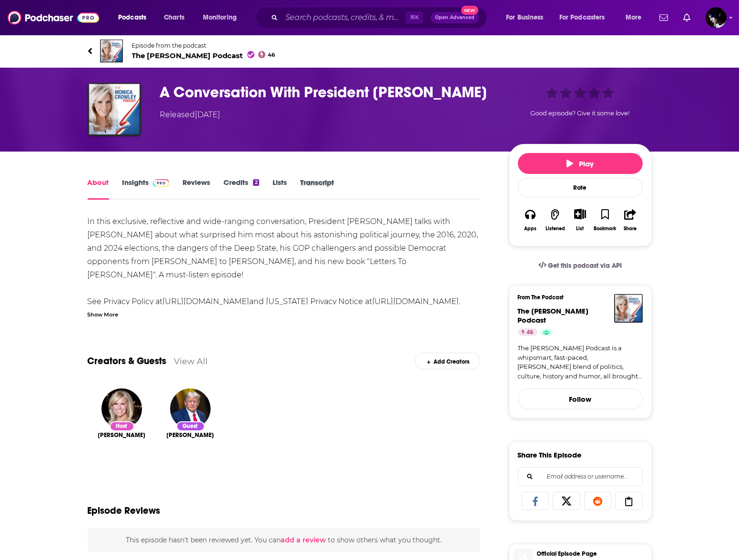
click at [334, 187] on div "Transcript" at bounding box center [323, 189] width 47 height 22
click at [320, 178] on link "Transcript" at bounding box center [317, 189] width 34 height 22
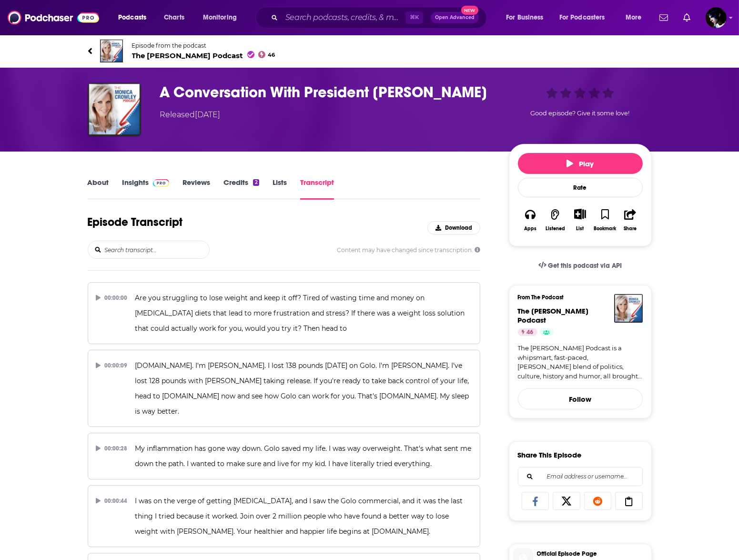
click at [129, 249] on input "search" at bounding box center [156, 249] width 105 height 17
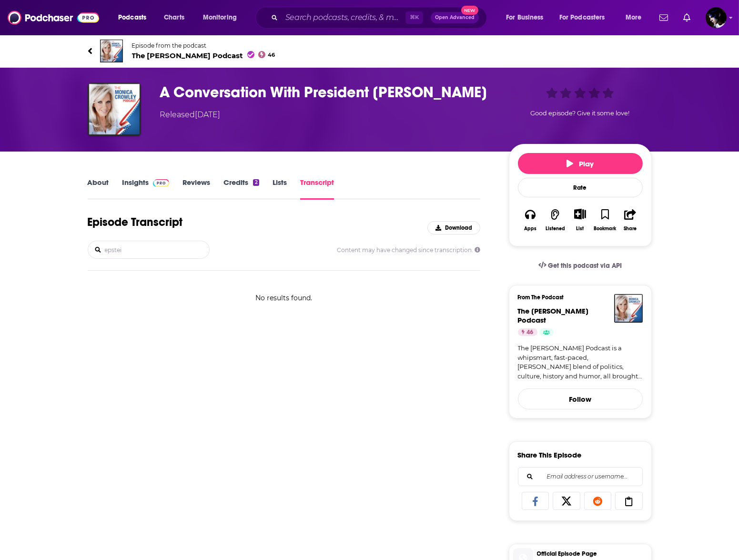
type input "[PERSON_NAME]"
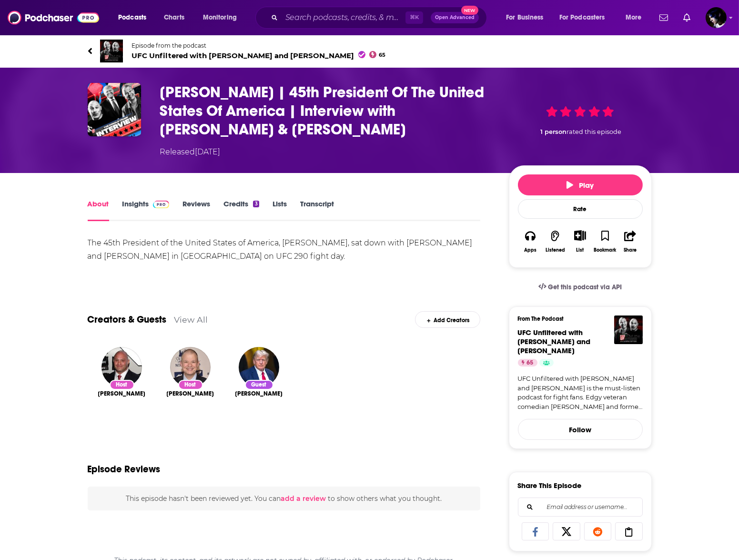
click at [325, 207] on link "Transcript" at bounding box center [317, 210] width 34 height 22
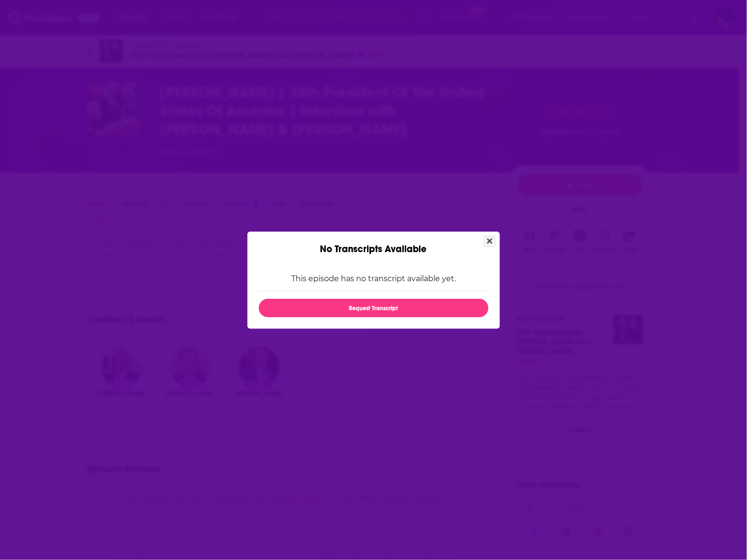
click at [493, 242] on button "Close" at bounding box center [489, 241] width 13 height 12
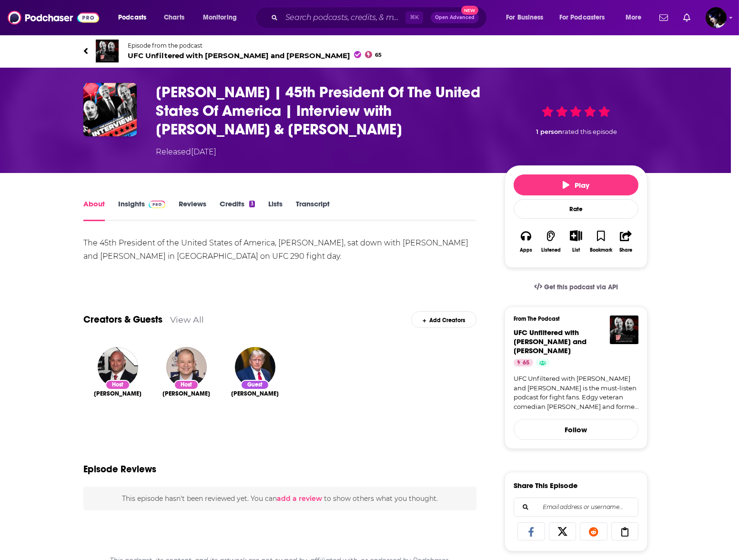
scroll to position [197, 0]
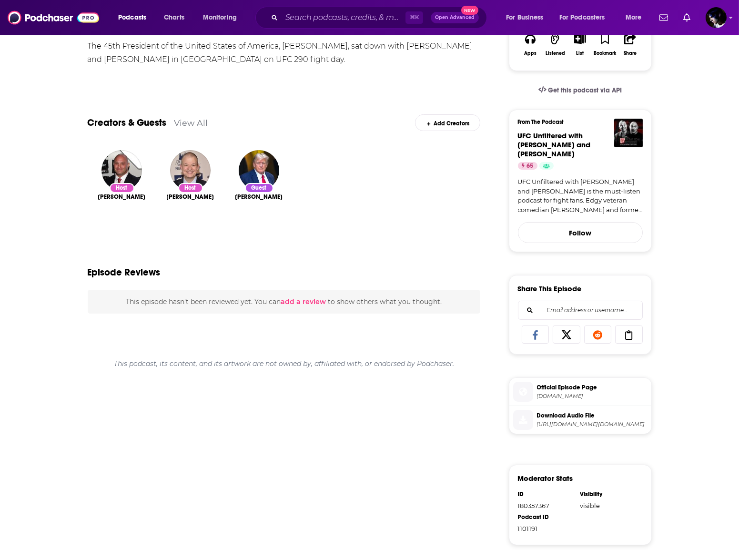
click at [556, 421] on span "https://chtbl.com/track/12GEE/afp-888300-injected.calisto.simplecastaudio.com/d…" at bounding box center [592, 424] width 111 height 7
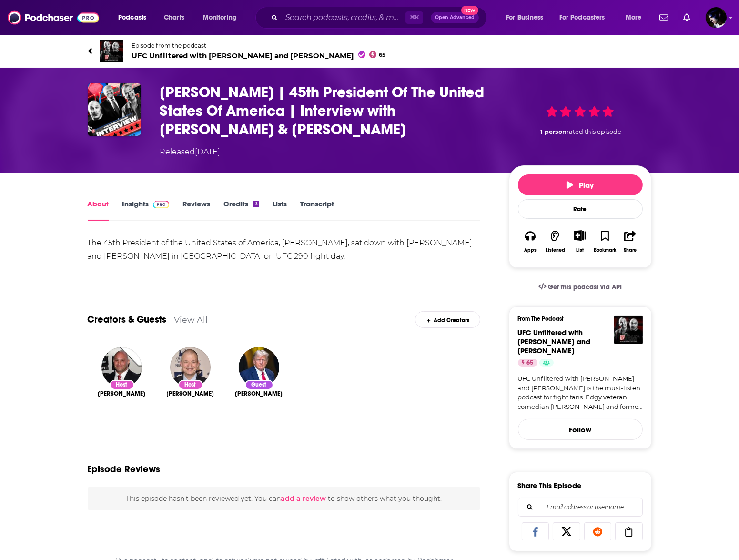
click at [253, 254] on div "The 45th President of the United States of America, Donald Trump, sat down with…" at bounding box center [284, 249] width 393 height 27
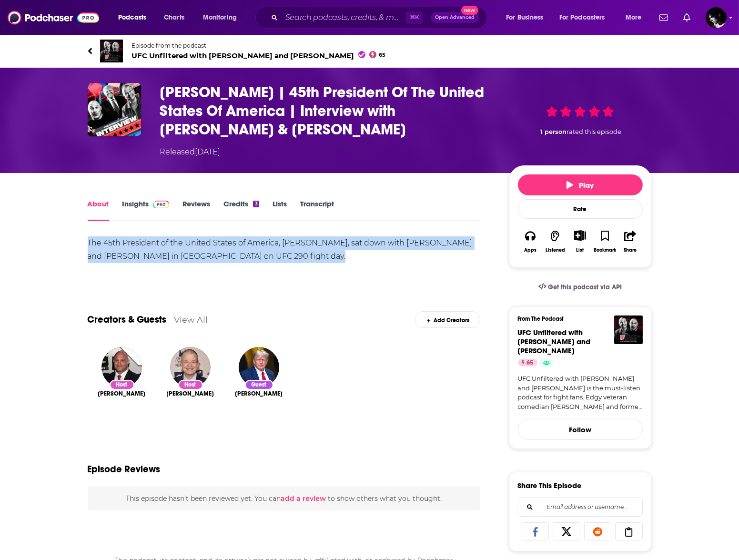
drag, startPoint x: 272, startPoint y: 263, endPoint x: 65, endPoint y: 241, distance: 207.5
click at [65, 241] on div "About Insights Reviews Credits 3 Lists Transcript The 45th President of the Uni…" at bounding box center [370, 555] width 610 height 765
copy div "The 45th President of the United States of America, Donald Trump, sat down with…"
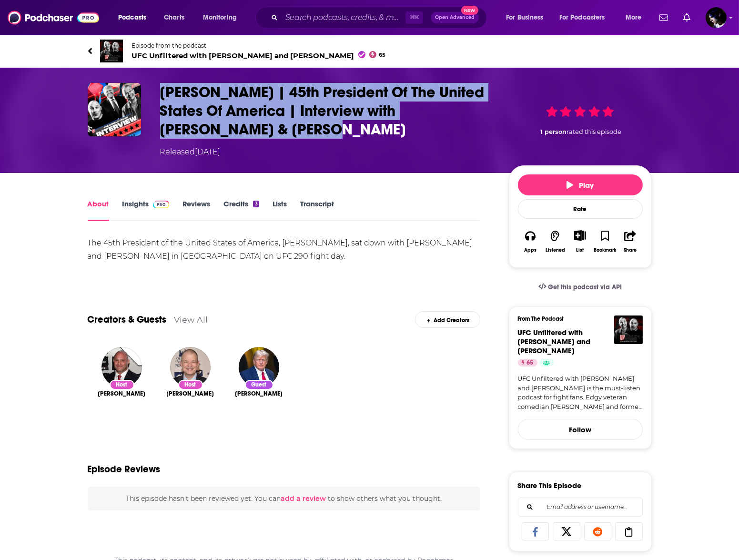
drag, startPoint x: 267, startPoint y: 127, endPoint x: 141, endPoint y: 84, distance: 133.5
click at [141, 84] on div "Donald Trump | 45th President Of The United States Of America | Interview with …" at bounding box center [370, 120] width 564 height 75
copy div "Donald Trump | 45th President Of The United States Of America | Interview with …"
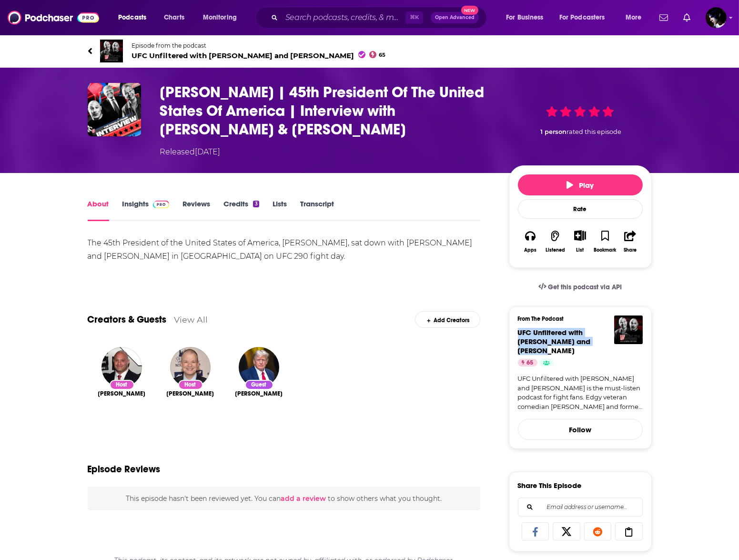
drag, startPoint x: 512, startPoint y: 331, endPoint x: 622, endPoint y: 347, distance: 111.6
click at [598, 347] on div "From The Podcast UFC Unfiltered with Jim Norton and Matt Serra 65 UFC Unfiltere…" at bounding box center [580, 377] width 143 height 142
copy span "UFC Unfiltered with Jim Norton and Matt Serra"
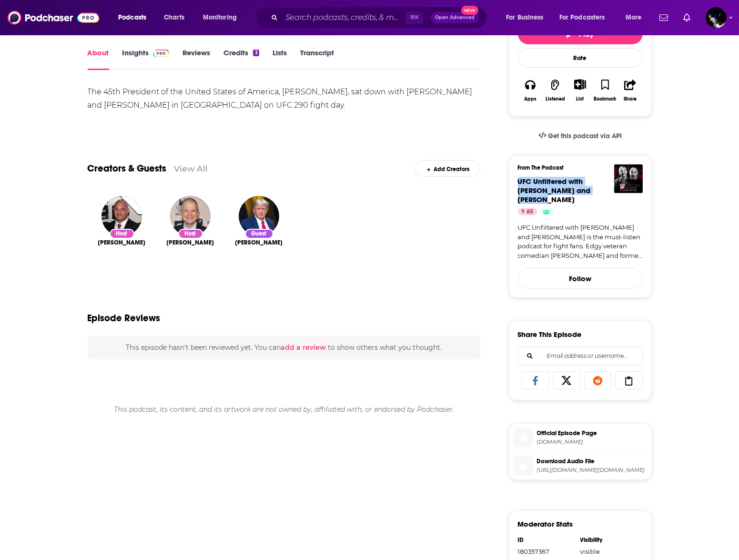
scroll to position [86, 0]
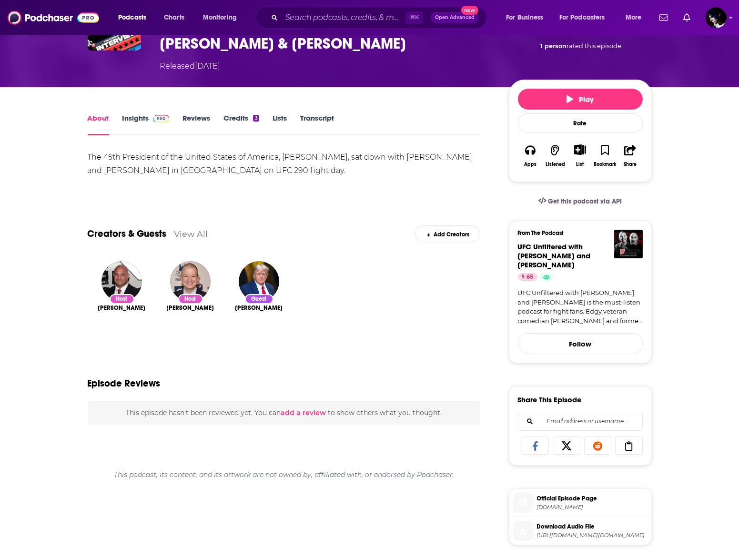
click at [169, 186] on div "Show More" at bounding box center [284, 186] width 393 height 9
